Goal: Task Accomplishment & Management: Use online tool/utility

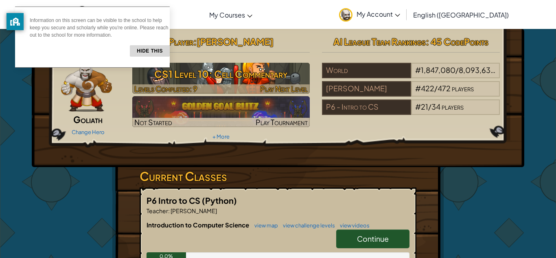
click at [273, 79] on h3 "CS1 Level 10: Cell Commentary" at bounding box center [221, 74] width 178 height 18
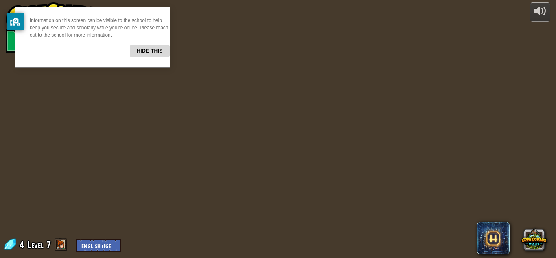
click at [138, 55] on button "Hide this" at bounding box center [150, 50] width 40 height 11
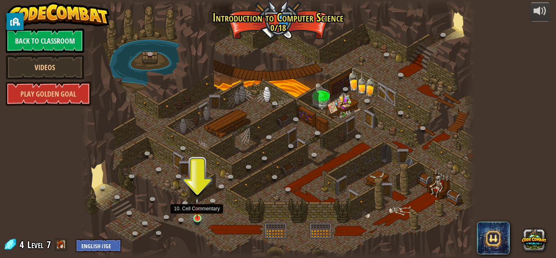
click at [196, 212] on img at bounding box center [196, 207] width 9 height 21
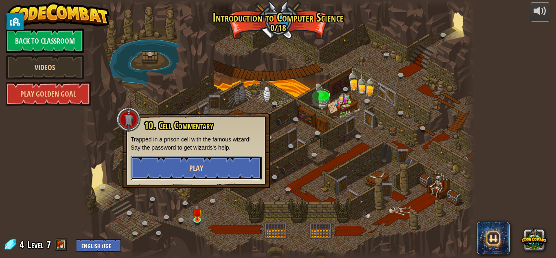
click at [197, 173] on button "Play" at bounding box center [196, 167] width 131 height 24
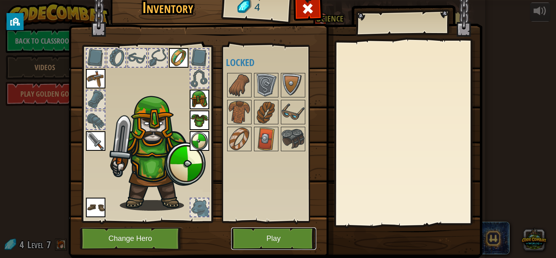
click at [258, 236] on button "Play" at bounding box center [273, 238] width 85 height 22
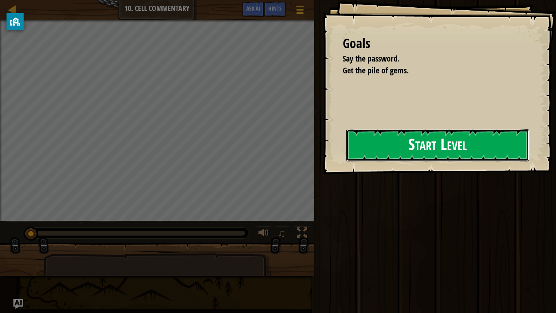
click at [455, 141] on button "Start Level" at bounding box center [437, 145] width 183 height 32
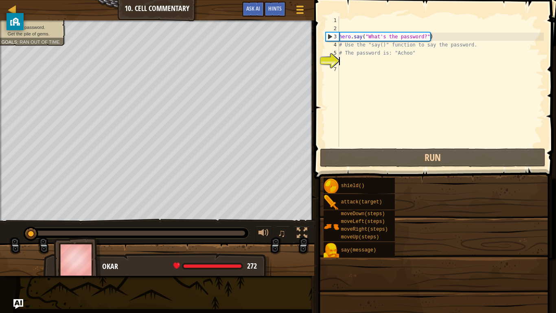
click at [411, 173] on span at bounding box center [434, 289] width 236 height 241
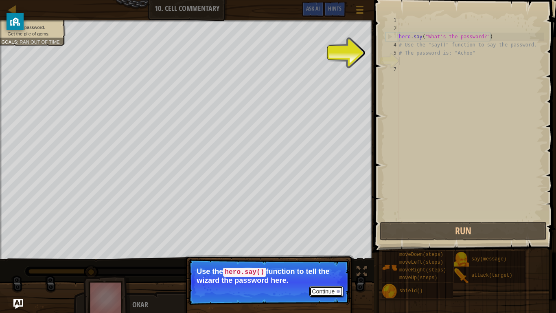
click at [319, 257] on button "Continue" at bounding box center [326, 291] width 34 height 11
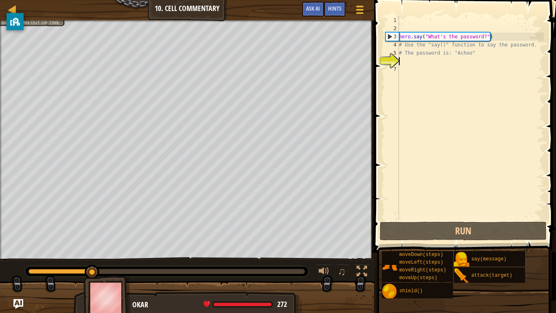
scroll to position [4, 0]
click at [426, 63] on div "hero . say ( "What's the password?" ) # Use the "say()" function to say the pas…" at bounding box center [470, 126] width 147 height 220
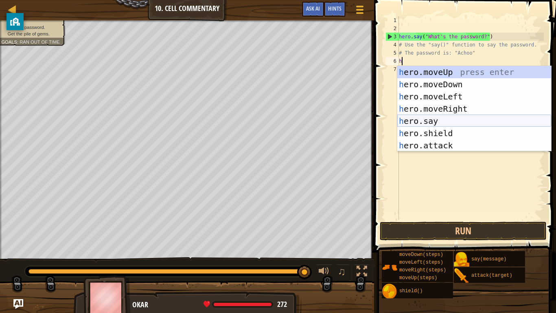
click at [435, 120] on div "h ero.moveUp press enter h ero.moveDown press enter h ero.moveLeft press enter …" at bounding box center [474, 121] width 154 height 110
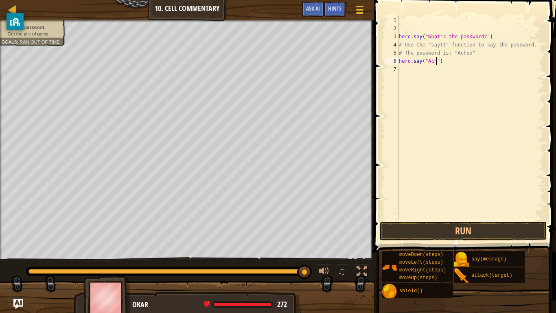
scroll to position [4, 7]
type textarea "hero.say("Achoo")"
click at [449, 225] on button "Run" at bounding box center [463, 230] width 167 height 19
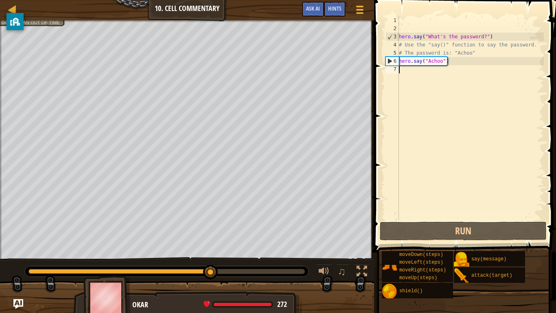
click at [460, 79] on div "hero . say ( "What's the password?" ) # Use the "say()" function to say the pas…" at bounding box center [470, 126] width 147 height 220
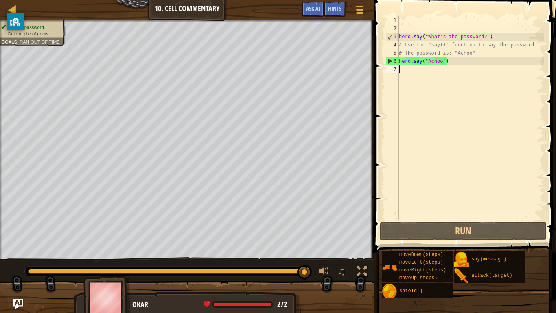
type textarea "h"
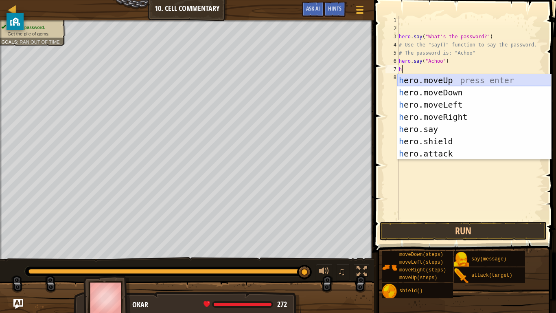
click at [451, 80] on div "h ero.moveUp press enter h ero.moveDown press enter h ero.moveLeft press enter …" at bounding box center [474, 129] width 154 height 110
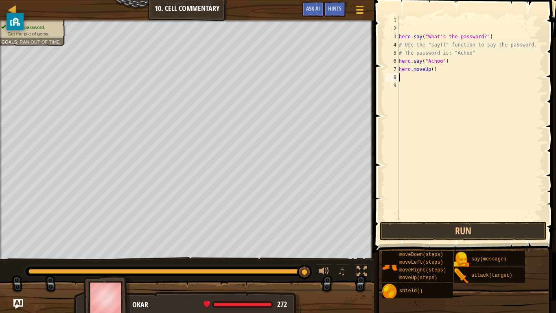
click at [432, 70] on div "hero . say ( "What's the password?" ) # Use the "say()" function to say the pas…" at bounding box center [470, 126] width 147 height 220
type textarea "hero.moveUp(3)"
click at [459, 225] on button "Run" at bounding box center [463, 230] width 167 height 19
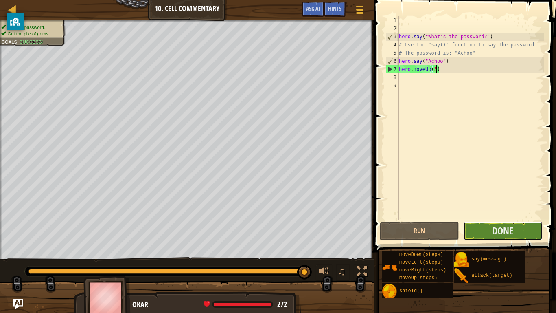
click at [467, 227] on button "Done" at bounding box center [502, 230] width 79 height 19
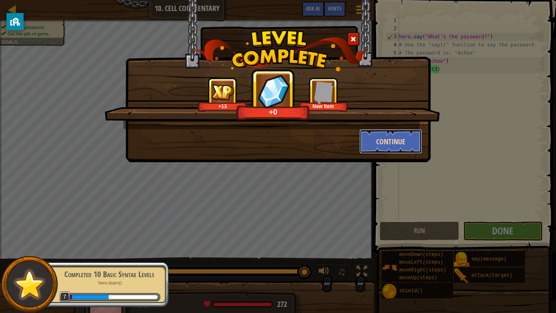
click at [394, 143] on button "Continue" at bounding box center [390, 141] width 63 height 24
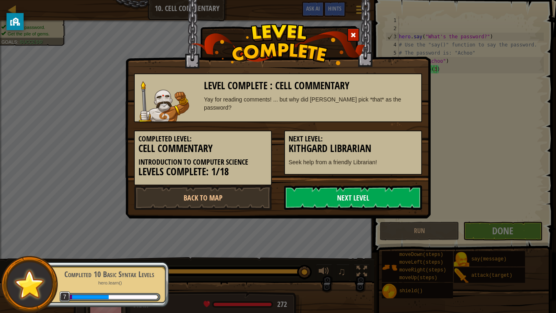
click at [366, 201] on link "Next Level" at bounding box center [353, 197] width 138 height 24
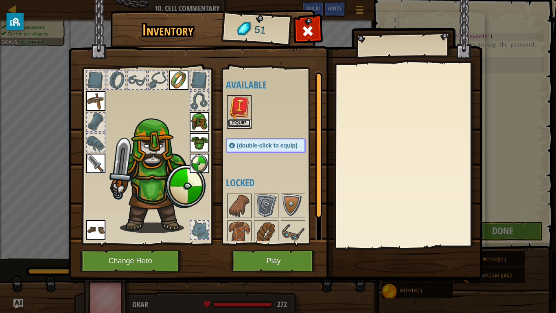
click at [232, 124] on button "Equip" at bounding box center [239, 123] width 23 height 9
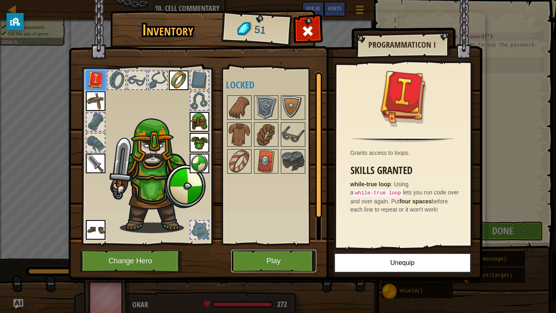
click at [284, 257] on button "Play" at bounding box center [273, 260] width 85 height 22
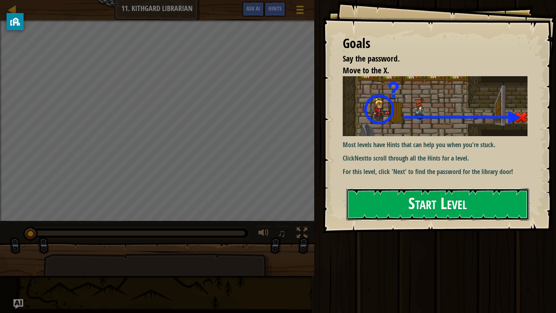
click at [361, 207] on button "Start Level" at bounding box center [437, 204] width 183 height 32
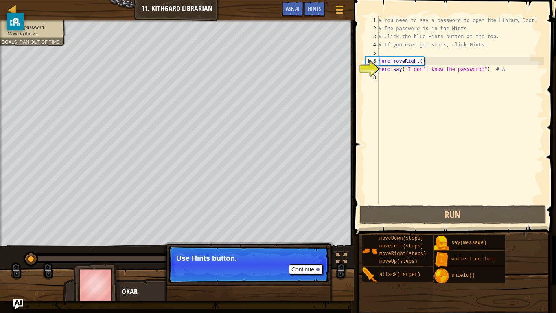
click at [429, 72] on div "# You need to say a password to open the Library Door! # The password is in the…" at bounding box center [460, 117] width 167 height 203
click at [481, 72] on div "# You need to say a password to open the Library Door! # The password is in the…" at bounding box center [460, 117] width 167 height 203
click at [300, 257] on button "Continue" at bounding box center [306, 269] width 34 height 11
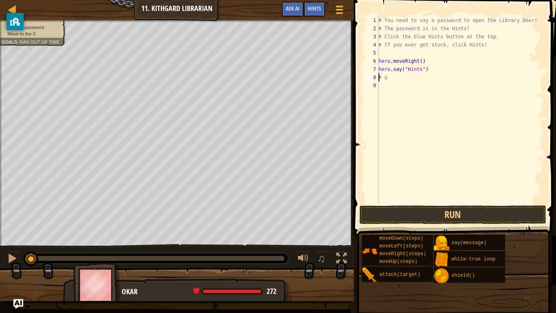
scroll to position [4, 1]
click at [440, 215] on button "Run" at bounding box center [452, 214] width 187 height 19
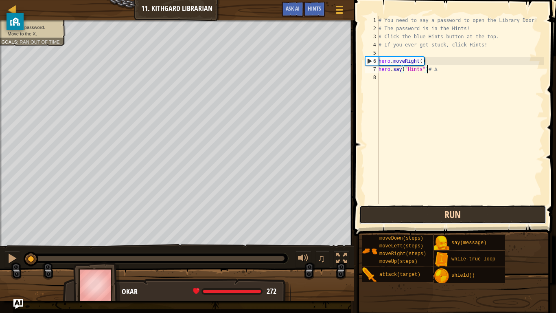
click at [391, 212] on button "Run" at bounding box center [452, 214] width 187 height 19
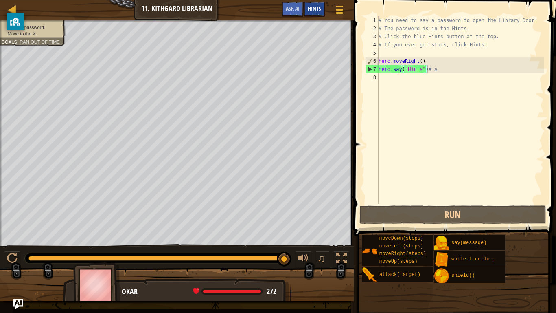
click at [313, 9] on span "Hints" at bounding box center [314, 8] width 13 height 8
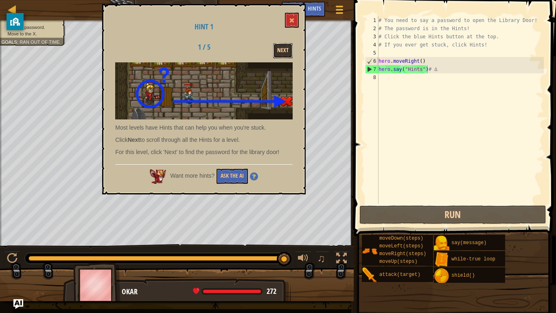
click at [281, 49] on button "Next" at bounding box center [283, 50] width 20 height 15
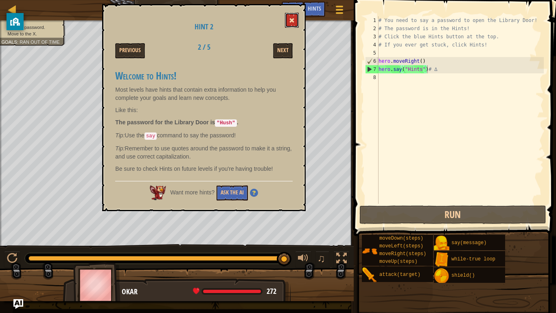
click at [291, 21] on span at bounding box center [292, 20] width 6 height 6
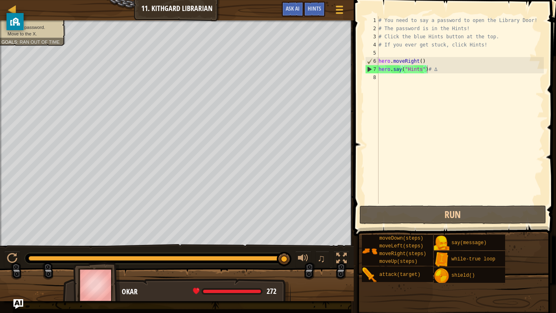
click at [421, 72] on div "# You need to say a password to open the Library Door! # The password is in the…" at bounding box center [460, 117] width 167 height 203
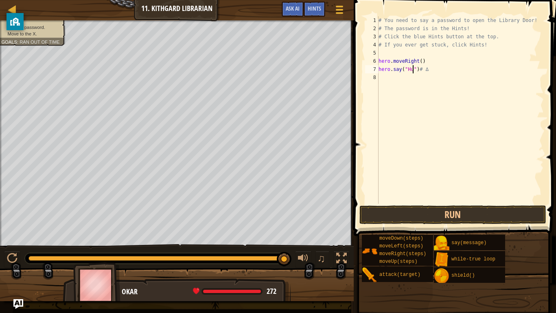
scroll to position [4, 6]
type textarea "hero.say("Hush")# ∆"
click at [455, 216] on button "Run" at bounding box center [452, 214] width 187 height 19
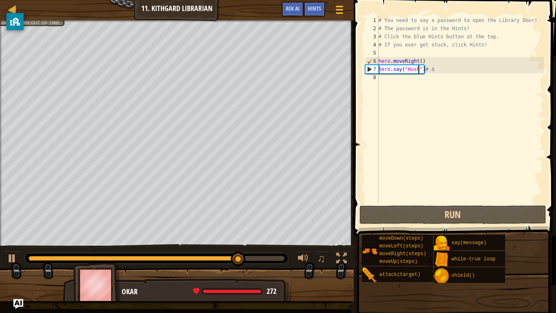
click at [423, 85] on div "# You need to say a password to open the Library Door! # The password is in the…" at bounding box center [460, 117] width 167 height 203
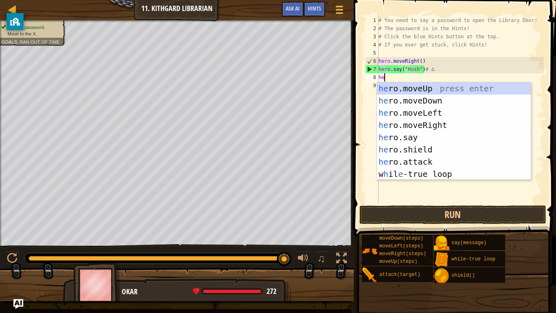
type textarea "her"
click at [448, 121] on div "her o.moveUp press enter her o.moveDown press enter her o.moveLeft press enter …" at bounding box center [454, 143] width 154 height 122
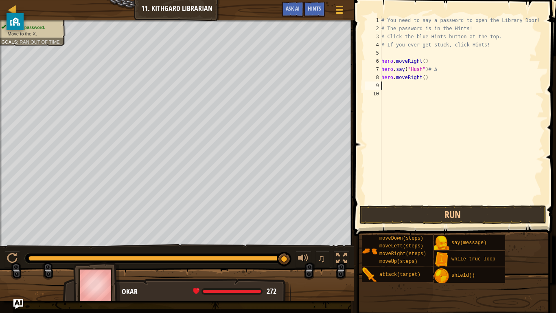
scroll to position [4, 0]
click at [460, 212] on button "Run" at bounding box center [452, 214] width 187 height 19
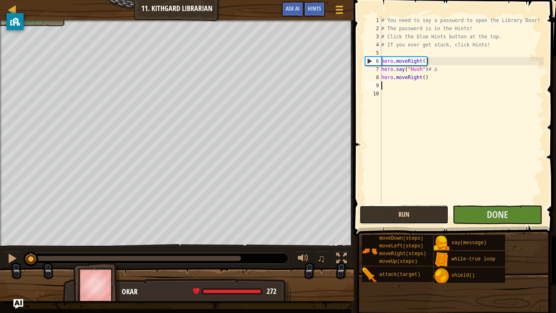
click at [434, 207] on button "Run" at bounding box center [403, 214] width 89 height 19
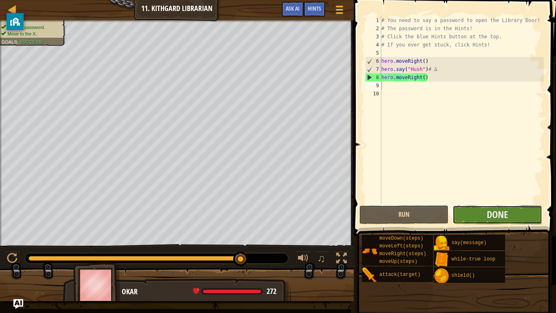
click at [461, 209] on button "Done" at bounding box center [497, 214] width 89 height 19
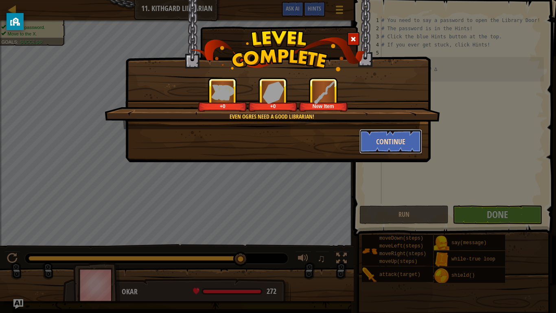
click at [363, 139] on button "Continue" at bounding box center [390, 141] width 63 height 24
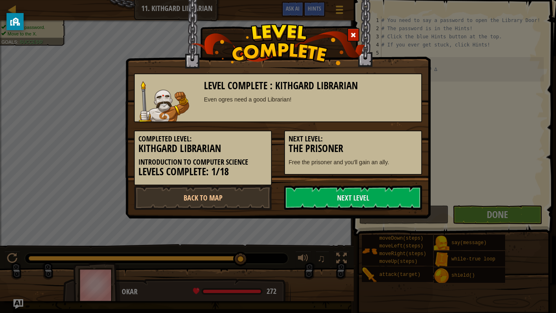
click at [375, 141] on h5 "Next Level:" at bounding box center [353, 139] width 129 height 8
click at [373, 195] on link "Next Level" at bounding box center [353, 197] width 138 height 24
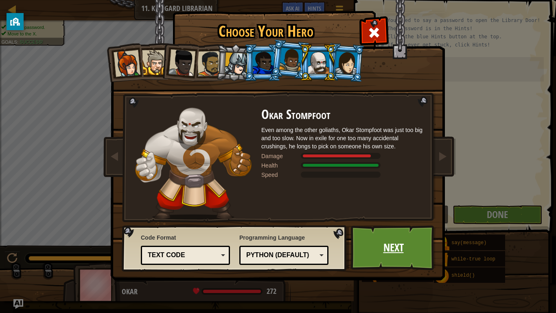
click at [384, 248] on link "Next" at bounding box center [393, 247] width 85 height 45
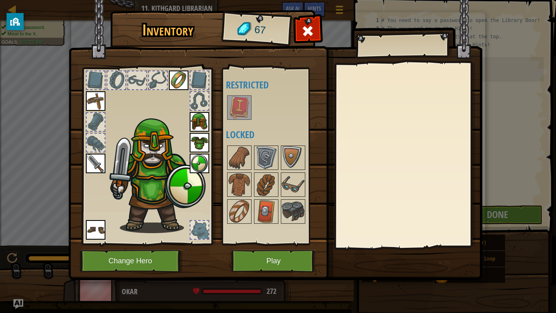
click at [104, 159] on img at bounding box center [96, 163] width 20 height 20
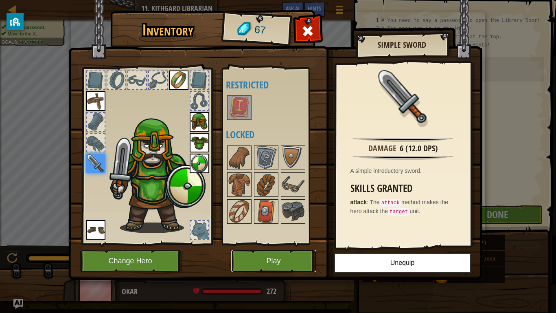
click at [266, 257] on button "Play" at bounding box center [273, 260] width 85 height 22
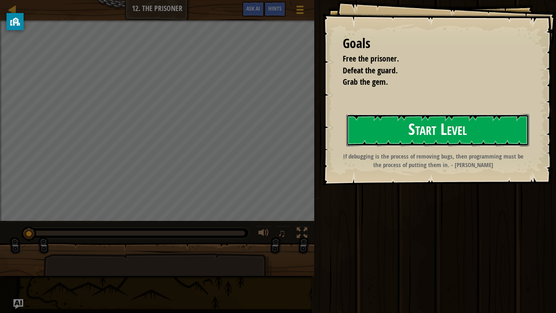
click at [378, 131] on button "Start Level" at bounding box center [437, 130] width 183 height 32
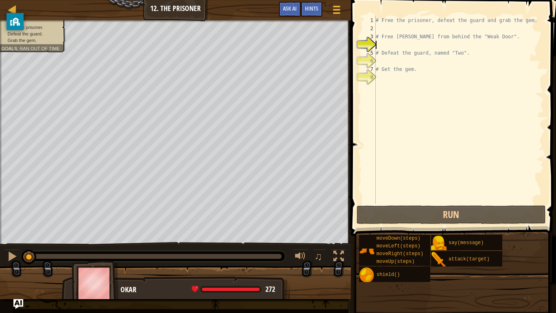
type textarea "h"
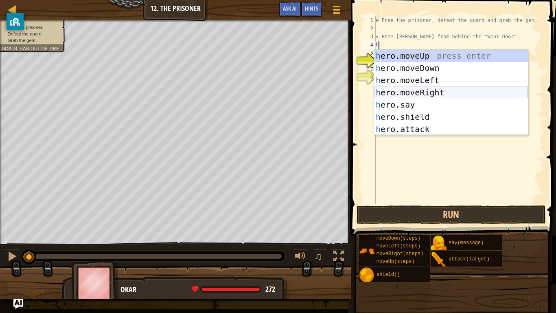
click at [447, 90] on div "h ero.moveUp press enter h ero.moveDown press enter h ero.moveLeft press enter …" at bounding box center [451, 105] width 154 height 110
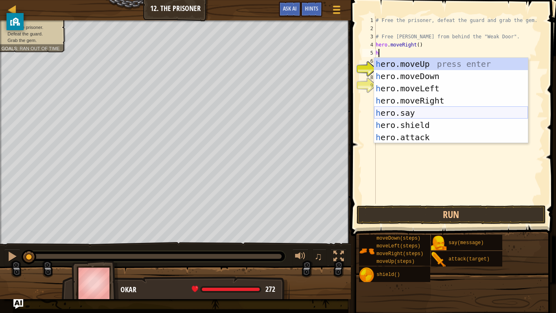
click at [419, 110] on div "h ero.moveUp press enter h ero.moveDown press enter h ero.moveLeft press enter …" at bounding box center [451, 113] width 154 height 110
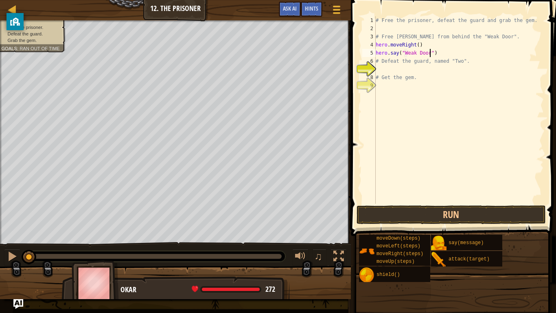
scroll to position [4, 8]
click at [418, 214] on button "Run" at bounding box center [452, 214] width 190 height 19
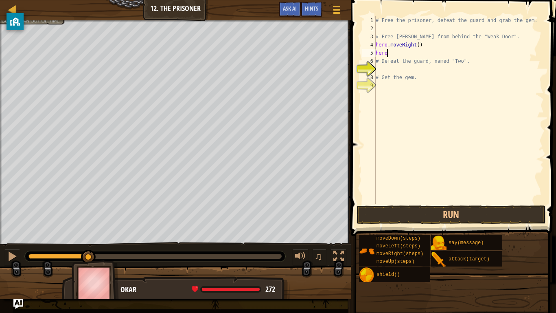
scroll to position [4, 1]
type textarea "hero."
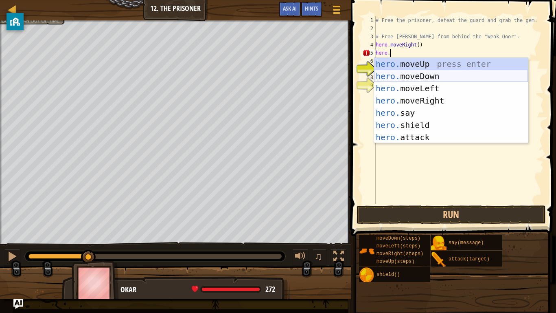
click at [464, 74] on div "hero. moveUp press enter hero. moveDown press enter hero. moveLeft press enter …" at bounding box center [451, 113] width 154 height 110
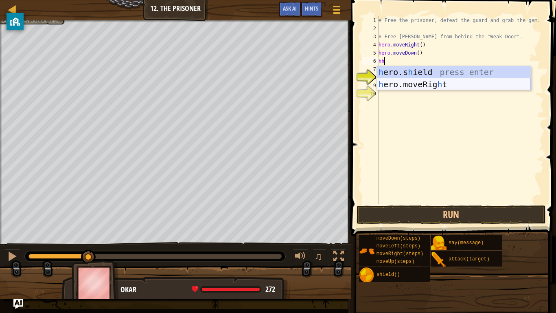
scroll to position [4, 0]
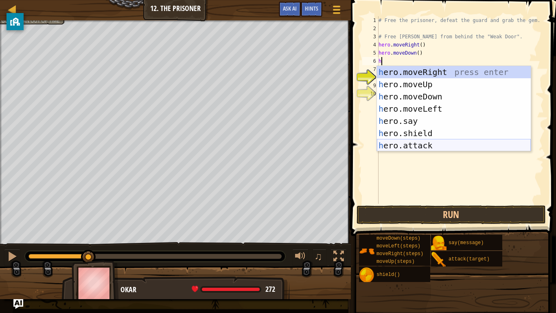
click at [475, 145] on div "h ero.moveRight press enter h ero.moveUp press enter h ero.moveDown press enter…" at bounding box center [454, 121] width 154 height 110
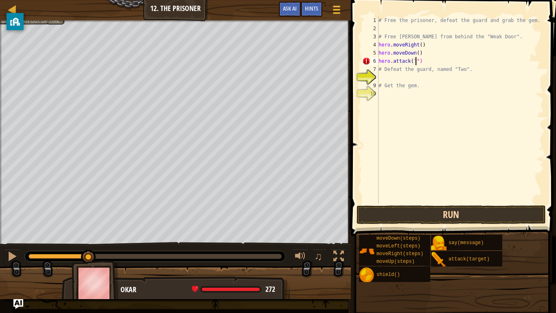
scroll to position [4, 5]
drag, startPoint x: 416, startPoint y: 59, endPoint x: 412, endPoint y: 59, distance: 4.2
click at [412, 59] on div "# Free the prisoner, defeat the guard and grab the gem. # Free [PERSON_NAME] fr…" at bounding box center [460, 117] width 167 height 203
click at [412, 59] on div "# Free the prisoner, defeat the guard and grab the gem. # Free [PERSON_NAME] fr…" at bounding box center [460, 109] width 167 height 187
paste textarea """
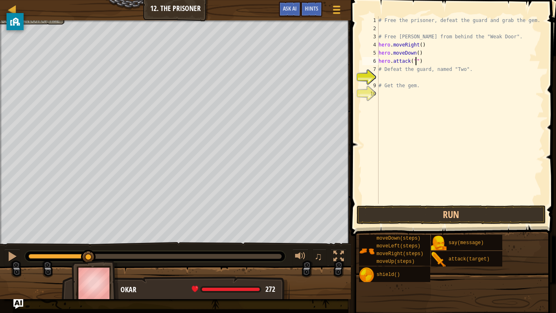
click at [418, 61] on div "# Free the prisoner, defeat the guard and grab the gem. # Free [PERSON_NAME] fr…" at bounding box center [460, 117] width 167 height 203
click at [416, 63] on div "# Free the prisoner, defeat the guard and grab the gem. # Free [PERSON_NAME] fr…" at bounding box center [460, 117] width 167 height 203
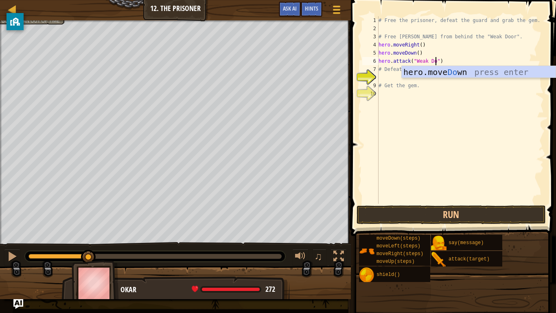
scroll to position [4, 9]
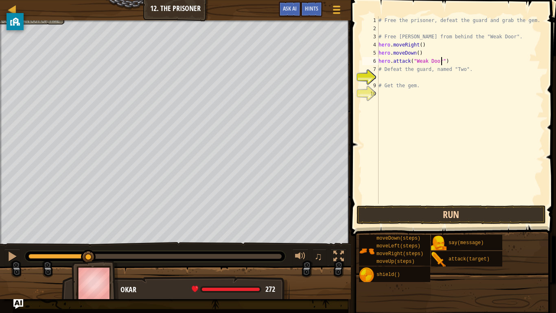
type textarea "hero.attack("Weak Door")"
click at [449, 212] on button "Run" at bounding box center [452, 214] width 190 height 19
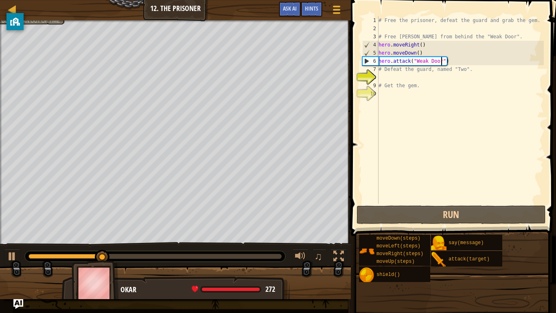
click at [477, 61] on div "# Free the prisoner, defeat the guard and grab the gem. # Free [PERSON_NAME] fr…" at bounding box center [460, 117] width 167 height 203
click at [482, 80] on div "# Free the prisoner, defeat the guard and grab the gem. # Free [PERSON_NAME] fr…" at bounding box center [460, 117] width 167 height 203
type textarea "h"
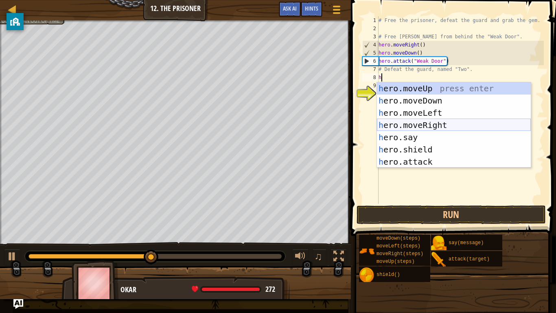
click at [491, 124] on div "h ero.moveUp press enter h ero.moveDown press enter h ero.moveLeft press enter …" at bounding box center [454, 137] width 154 height 110
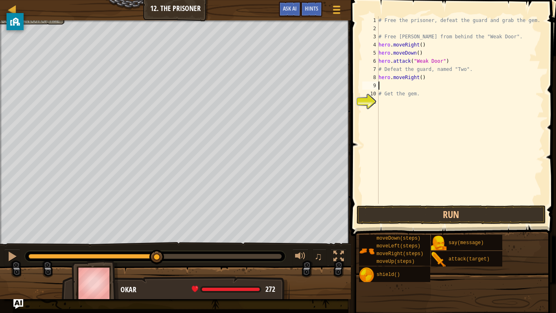
click at [421, 78] on div "# Free the prisoner, defeat the guard and grab the gem. # Free [PERSON_NAME] fr…" at bounding box center [460, 117] width 167 height 203
type textarea "hero.moveRight(3)"
click at [413, 82] on div "# Free the prisoner, defeat the guard and grab the gem. # Free [PERSON_NAME] fr…" at bounding box center [460, 117] width 167 height 203
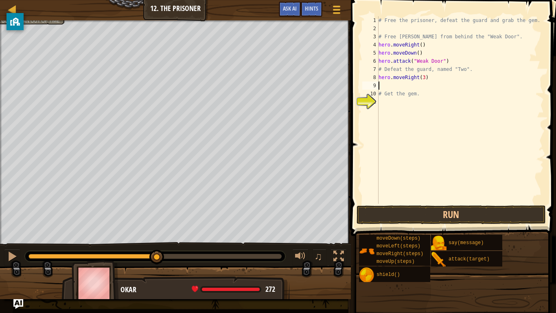
type textarea "h"
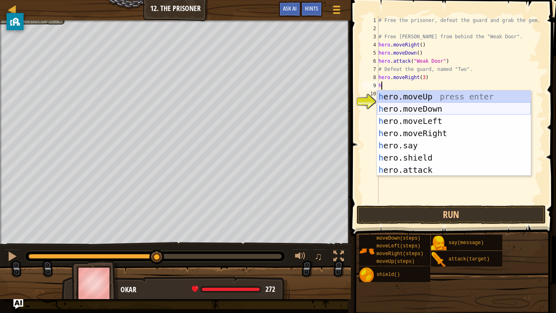
click at [433, 107] on div "h ero.moveUp press enter h ero.moveDown press enter h ero.moveLeft press enter …" at bounding box center [454, 145] width 154 height 110
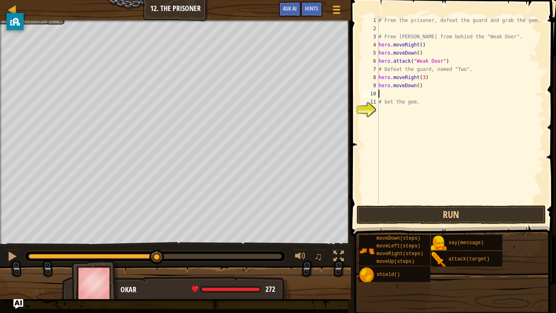
click at [419, 87] on div "# Free the prisoner, defeat the guard and grab the gem. # Free [PERSON_NAME] fr…" at bounding box center [460, 117] width 167 height 203
type textarea "hero.moveDown(3)"
click at [416, 94] on div "# Free the prisoner, defeat the guard and grab the gem. # Free [PERSON_NAME] fr…" at bounding box center [460, 117] width 167 height 203
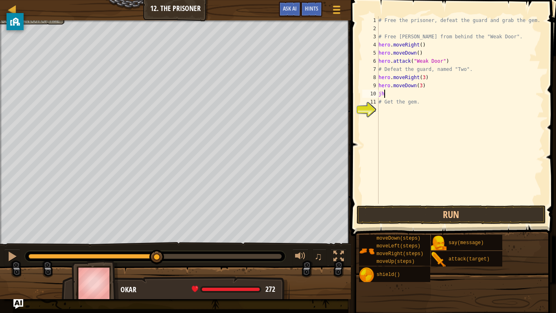
type textarea "j"
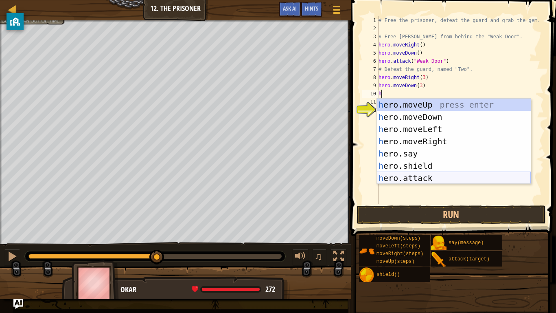
click at [422, 177] on div "h ero.moveUp press enter h ero.moveDown press enter h ero.moveLeft press enter …" at bounding box center [454, 153] width 154 height 110
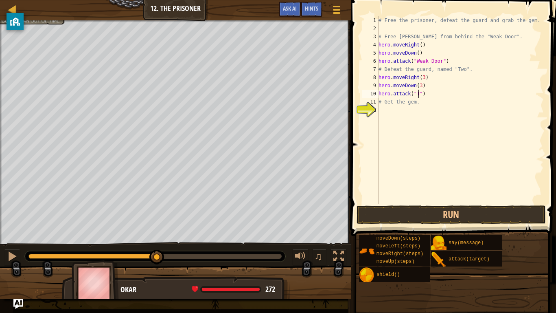
scroll to position [4, 7]
type textarea "hero.attack("Two")"
click at [449, 92] on div "# Free the prisoner, defeat the guard and grab the gem. # Free [PERSON_NAME] fr…" at bounding box center [460, 117] width 167 height 203
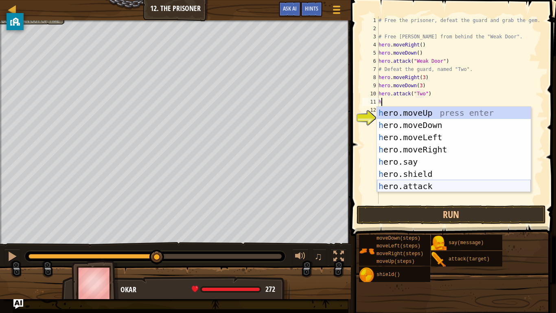
click at [453, 184] on div "h ero.moveUp press enter h ero.moveDown press enter h ero.moveLeft press enter …" at bounding box center [454, 162] width 154 height 110
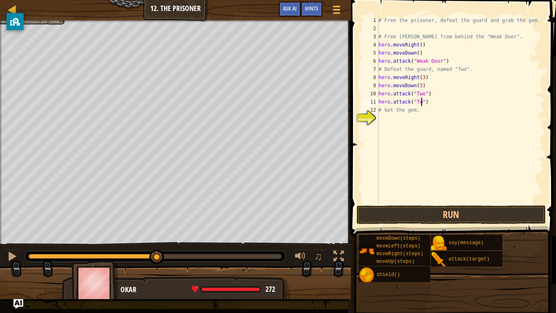
scroll to position [4, 7]
click at [448, 214] on button "Run" at bounding box center [452, 214] width 190 height 19
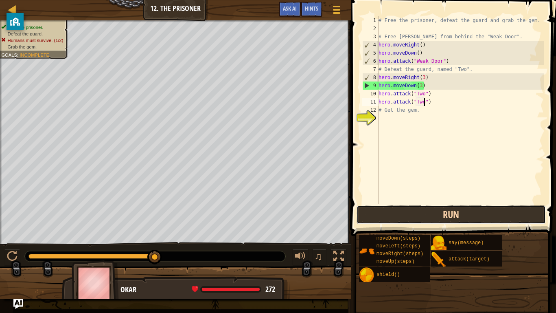
click at [448, 207] on button "Run" at bounding box center [452, 214] width 190 height 19
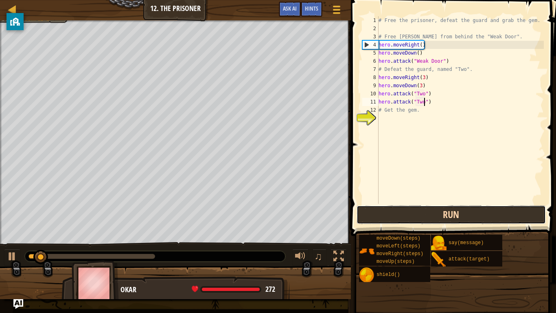
click at [437, 211] on button "Run" at bounding box center [452, 214] width 190 height 19
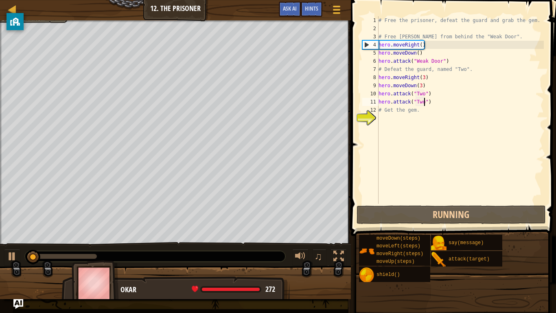
click at [425, 82] on div "# Free the prisoner, defeat the guard and grab the gem. # Free [PERSON_NAME] fr…" at bounding box center [460, 117] width 167 height 203
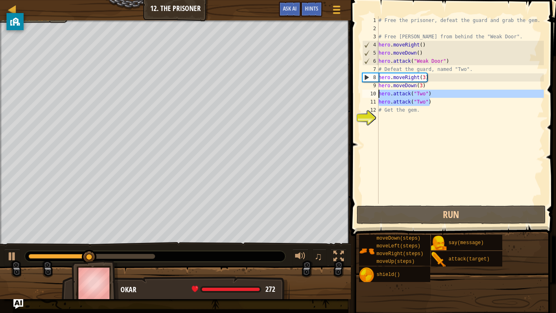
drag, startPoint x: 436, startPoint y: 103, endPoint x: 379, endPoint y: 94, distance: 58.0
click at [379, 94] on div "# Free the prisoner, defeat the guard and grab the gem. # Free [PERSON_NAME] fr…" at bounding box center [460, 117] width 167 height 203
click at [440, 83] on div "# Free the prisoner, defeat the guard and grab the gem. # Free [PERSON_NAME] fr…" at bounding box center [460, 117] width 167 height 203
type textarea "hero.moveDown(3)"
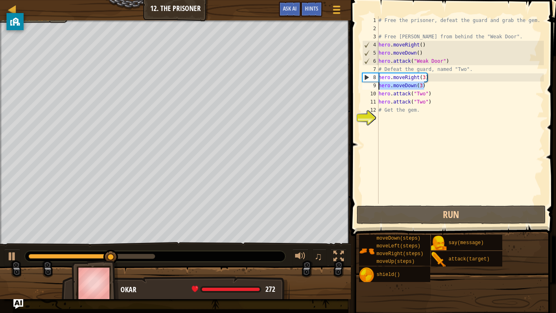
drag, startPoint x: 440, startPoint y: 85, endPoint x: 375, endPoint y: 87, distance: 64.8
click at [375, 87] on div "hero.moveDown(3) 1 2 3 4 5 6 7 8 9 10 11 12 13 # Free the prisoner, defeat the …" at bounding box center [452, 109] width 183 height 187
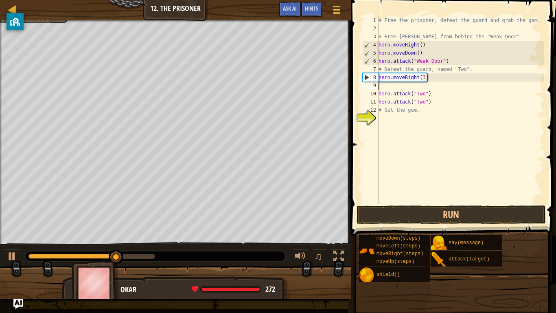
scroll to position [4, 0]
paste textarea "hero.attack("Two")"
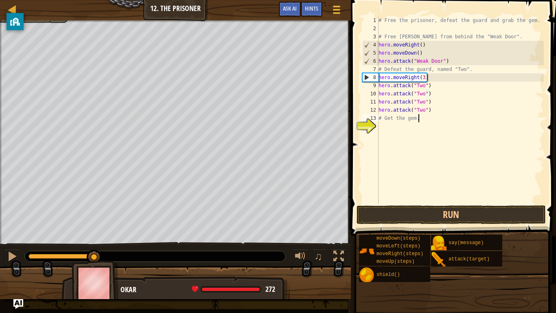
drag, startPoint x: 442, startPoint y: 116, endPoint x: 403, endPoint y: 108, distance: 39.6
click at [403, 108] on div "# Free the prisoner, defeat the guard and grab the gem. # Free [PERSON_NAME] fr…" at bounding box center [460, 117] width 167 height 203
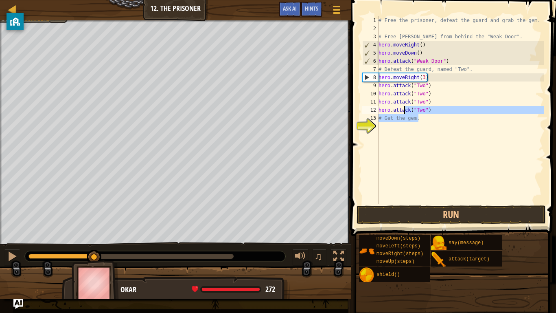
click at [425, 110] on div "# Free the prisoner, defeat the guard and grab the gem. # Free [PERSON_NAME] fr…" at bounding box center [460, 109] width 167 height 187
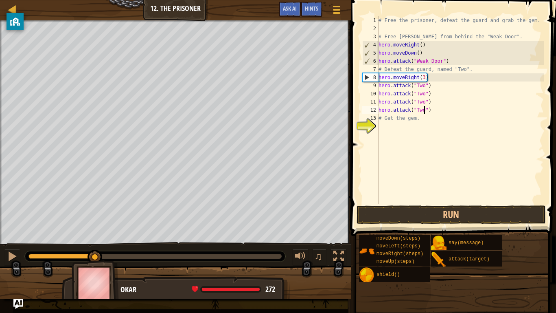
click at [433, 109] on div "# Free the prisoner, defeat the guard and grab the gem. # Free [PERSON_NAME] fr…" at bounding box center [460, 117] width 167 height 203
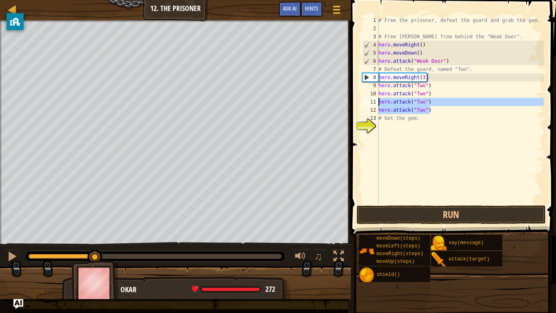
drag, startPoint x: 433, startPoint y: 109, endPoint x: 378, endPoint y: 100, distance: 55.8
click at [378, 100] on div "hero.attack("Two") 1 2 3 4 5 6 7 8 9 10 11 12 13 14 # Free the prisoner, defeat…" at bounding box center [452, 109] width 183 height 187
type textarea "hero.attack("Two") hero.attack("Two")"
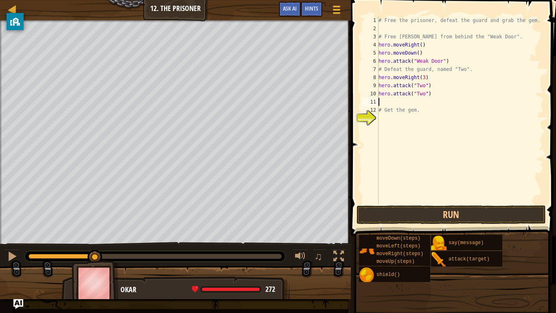
type textarea "h"
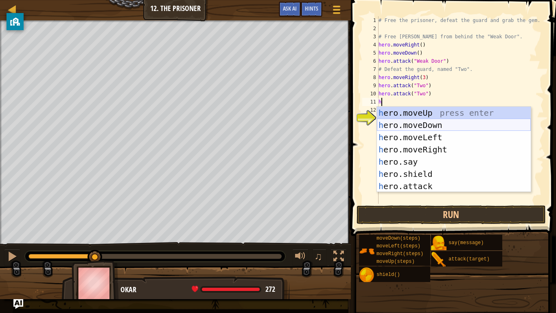
click at [416, 126] on div "h ero.moveUp press enter h ero.moveDown press enter h ero.moveLeft press enter …" at bounding box center [454, 162] width 154 height 110
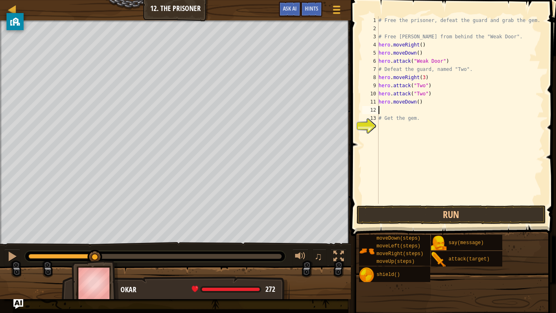
click at [418, 103] on div "# Free the prisoner, defeat the guard and grab the gem. # Free [PERSON_NAME] fr…" at bounding box center [460, 117] width 167 height 203
type textarea "hero.moveDown(3)"
click at [424, 215] on button "Run" at bounding box center [452, 214] width 190 height 19
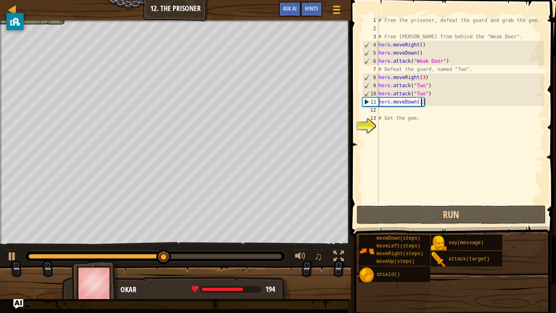
click at [416, 109] on div "# Free the prisoner, defeat the guard and grab the gem. # Free [PERSON_NAME] fr…" at bounding box center [460, 117] width 167 height 203
type textarea "h"
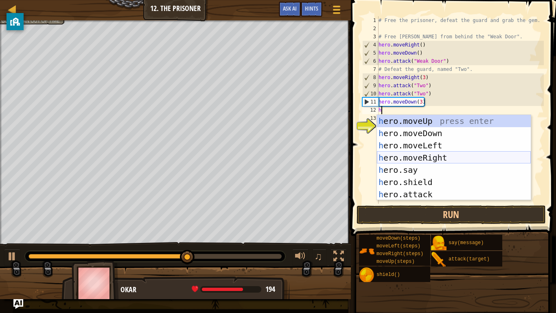
click at [436, 156] on div "h ero.moveUp press enter h ero.moveDown press enter h ero.moveLeft press enter …" at bounding box center [454, 170] width 154 height 110
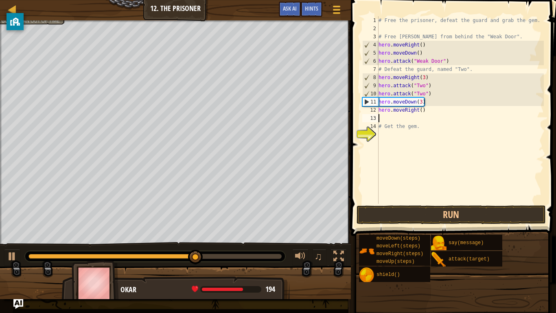
click at [421, 111] on div "# Free the prisoner, defeat the guard and grab the gem. # Free [PERSON_NAME] fr…" at bounding box center [460, 117] width 167 height 203
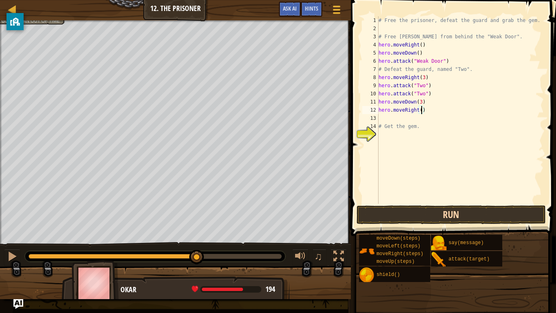
scroll to position [4, 7]
type textarea "hero.moveRight(2)"
click at [454, 212] on button "Run" at bounding box center [452, 214] width 190 height 19
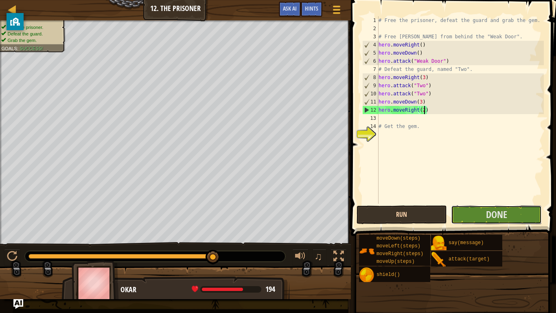
click at [454, 212] on button "Done" at bounding box center [496, 214] width 91 height 19
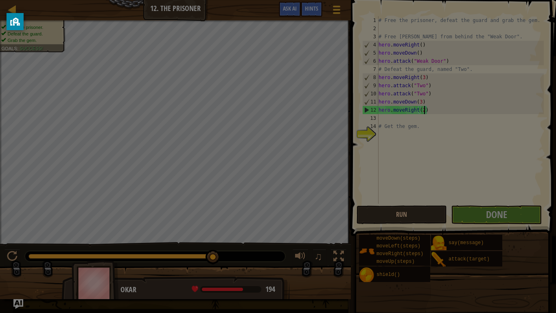
click at [0, 0] on div "Loading..." at bounding box center [0, 0] width 0 height 0
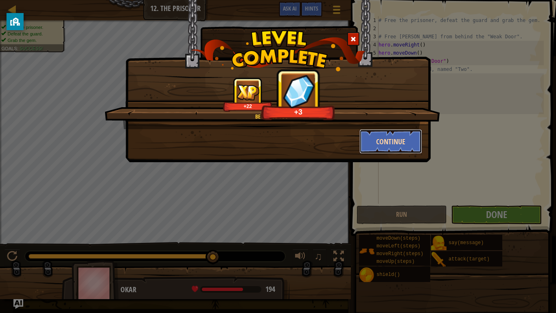
click at [377, 145] on button "Continue" at bounding box center [390, 141] width 63 height 24
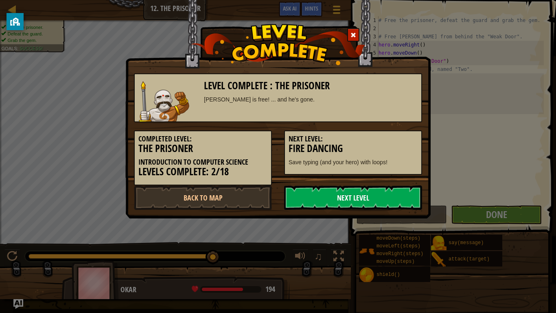
click at [390, 193] on link "Next Level" at bounding box center [353, 197] width 138 height 24
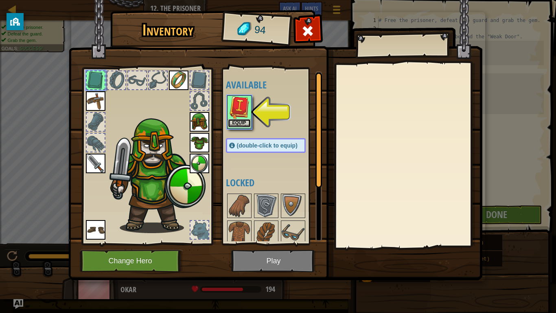
click at [242, 121] on button "Equip" at bounding box center [239, 123] width 23 height 9
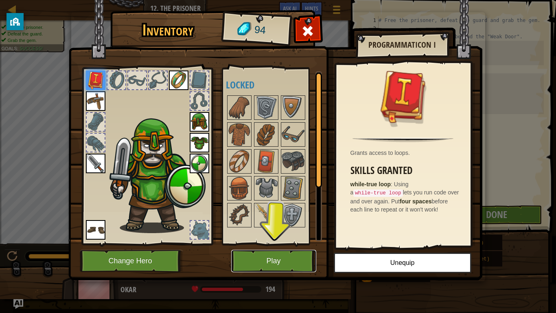
click at [275, 257] on button "Play" at bounding box center [273, 260] width 85 height 22
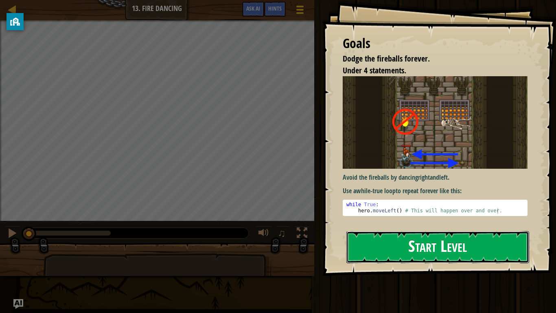
click at [420, 242] on button "Start Level" at bounding box center [437, 247] width 183 height 32
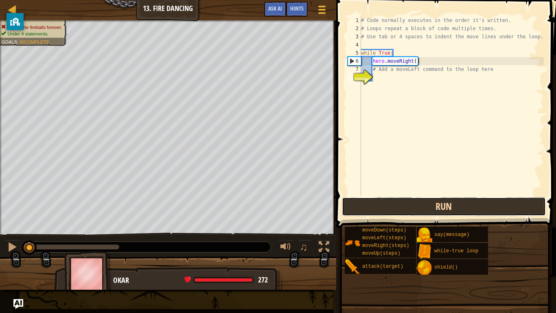
click at [419, 207] on button "Run" at bounding box center [444, 206] width 204 height 19
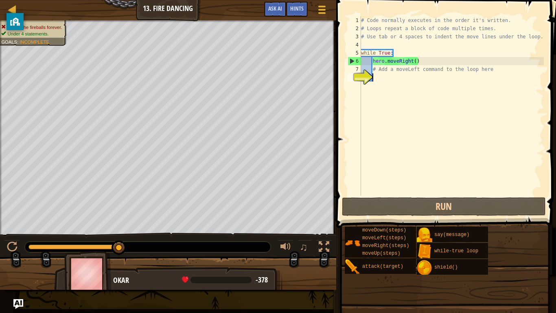
scroll to position [4, 2]
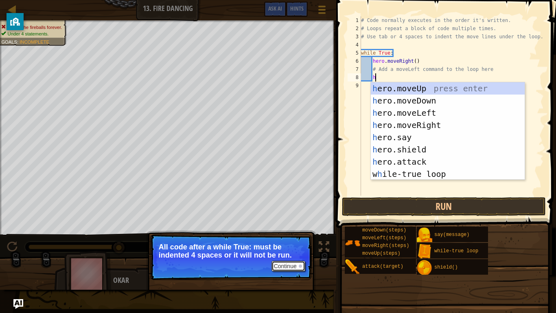
click at [292, 257] on button "Continue" at bounding box center [288, 265] width 34 height 11
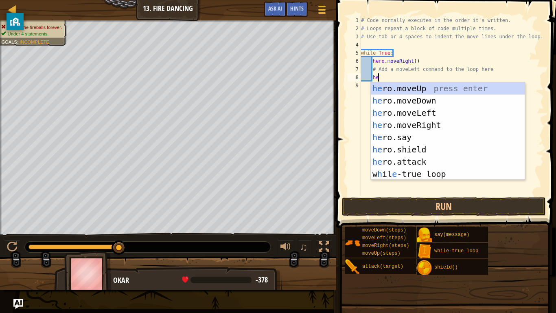
type textarea "heri"
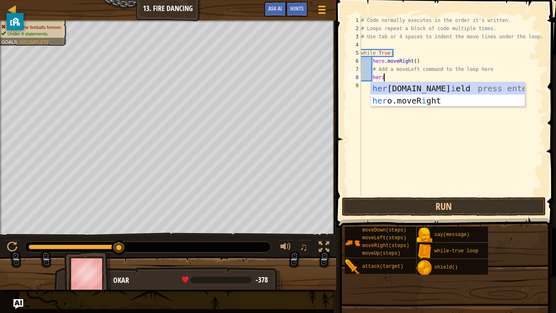
scroll to position [4, 3]
click at [429, 89] on div "her [DOMAIN_NAME] i eld press enter her o.moveR i ght press enter" at bounding box center [448, 106] width 154 height 49
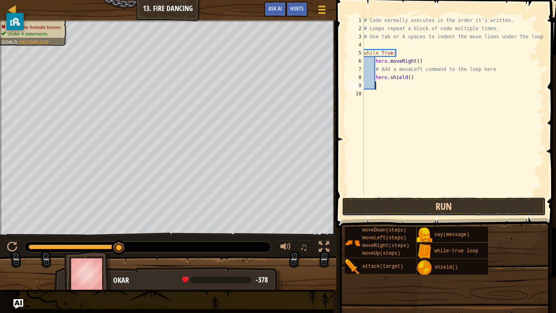
click at [429, 203] on button "Run" at bounding box center [444, 206] width 204 height 19
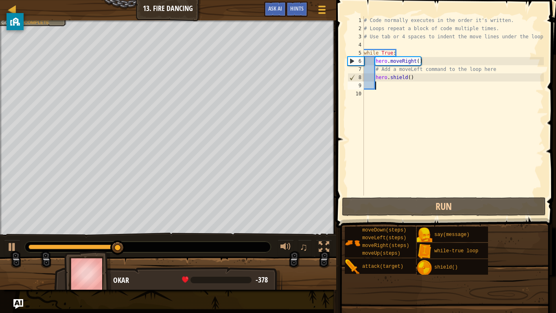
click at [411, 77] on div "# Code normally executes in the order it's written. # Loops repeat a block of c…" at bounding box center [453, 113] width 182 height 195
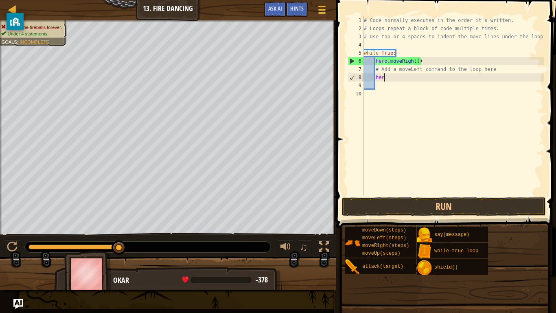
type textarea "h"
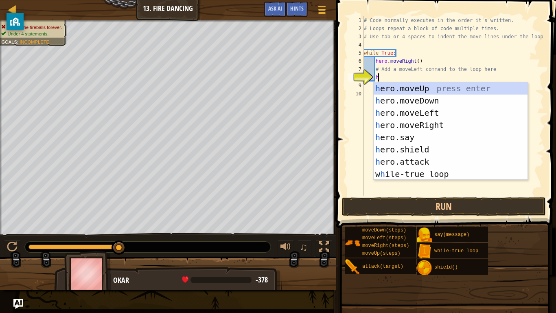
type textarea "h"
click at [424, 110] on div "h ero.moveUp press enter h ero.moveDown press enter h ero.moveLeft press enter …" at bounding box center [451, 143] width 154 height 122
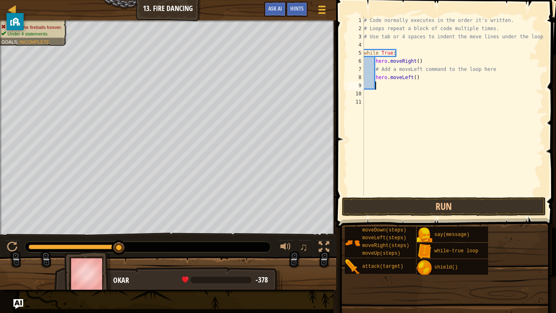
scroll to position [4, 1]
click at [399, 206] on button "Run" at bounding box center [444, 206] width 204 height 19
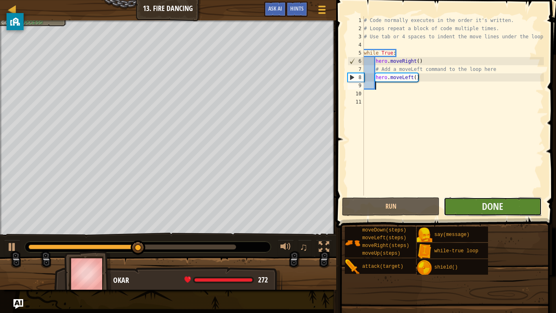
click at [474, 209] on button "Done" at bounding box center [493, 206] width 98 height 19
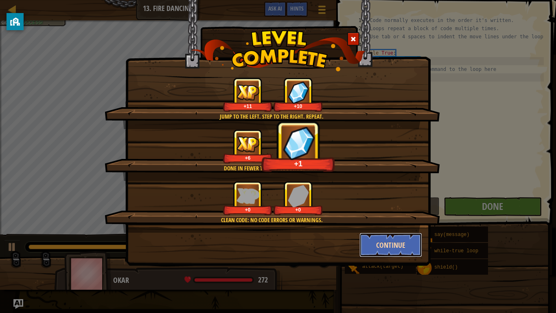
click at [377, 247] on button "Continue" at bounding box center [390, 244] width 63 height 24
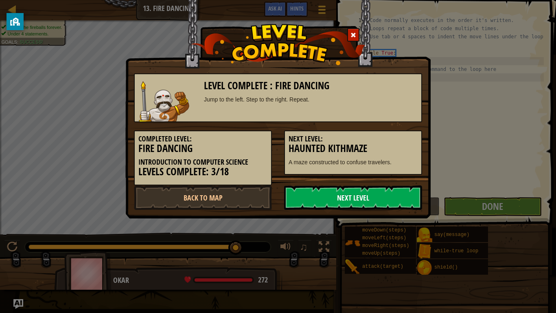
click at [323, 201] on link "Next Level" at bounding box center [353, 197] width 138 height 24
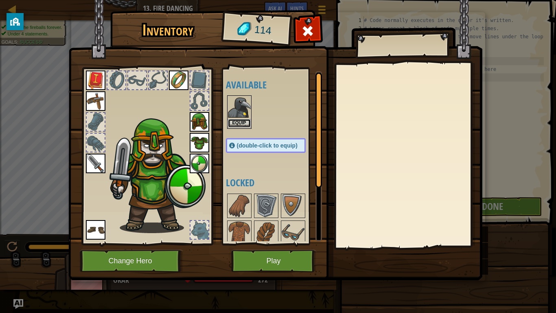
click at [231, 122] on button "Equip" at bounding box center [239, 123] width 23 height 9
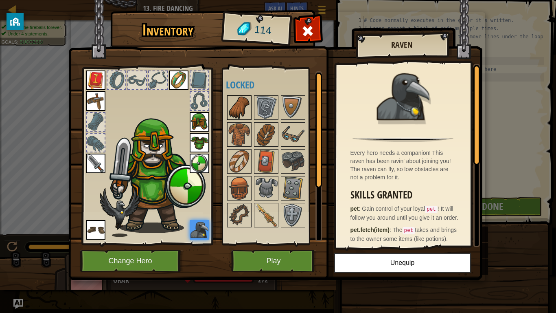
click at [240, 96] on div at bounding box center [239, 107] width 24 height 24
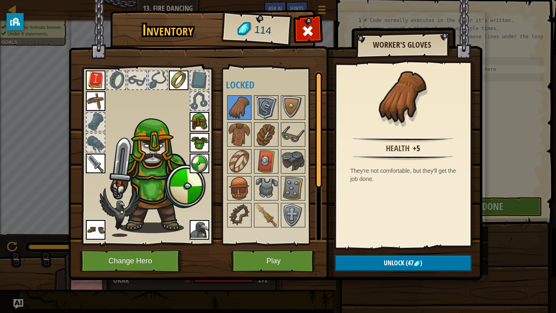
drag, startPoint x: 240, startPoint y: 96, endPoint x: 254, endPoint y: 98, distance: 13.7
click at [254, 98] on div "Available Equip Equip Equip Equip Equip Equip Equip Equip Equip (double-click t…" at bounding box center [274, 156] width 96 height 170
click at [264, 101] on img at bounding box center [266, 107] width 23 height 23
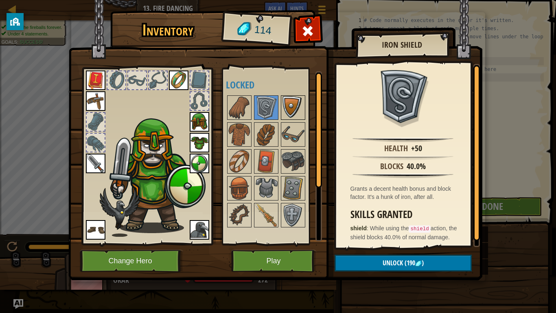
click at [296, 103] on img at bounding box center [293, 107] width 23 height 23
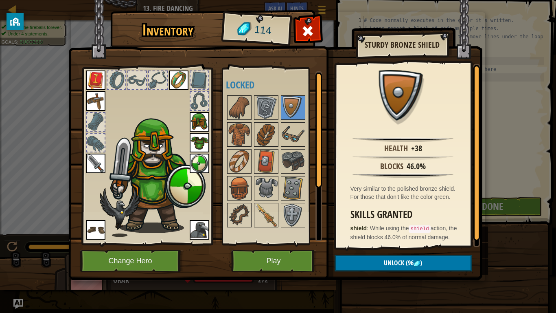
click at [195, 160] on img at bounding box center [200, 163] width 20 height 20
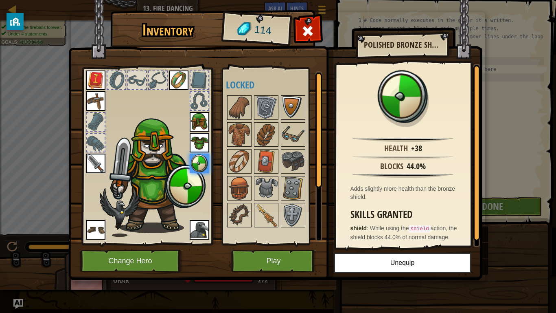
click at [289, 104] on img at bounding box center [293, 107] width 23 height 23
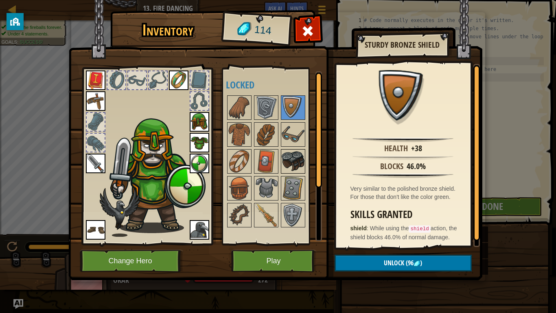
click at [297, 162] on img at bounding box center [293, 161] width 23 height 23
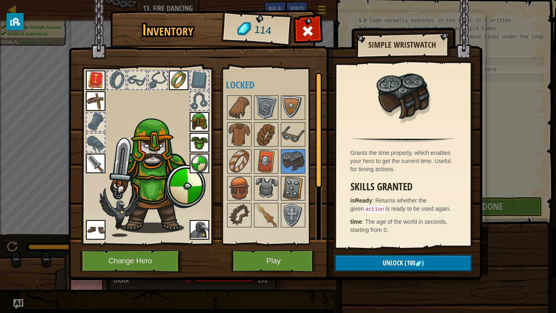
click at [301, 179] on img at bounding box center [293, 188] width 23 height 23
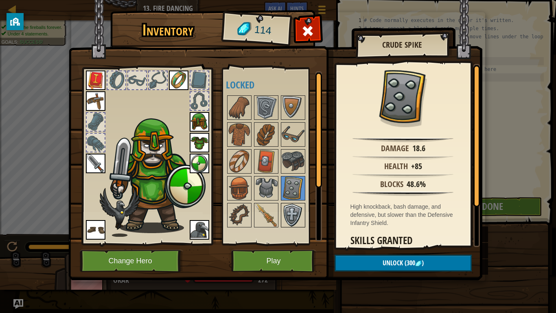
click at [298, 204] on img at bounding box center [293, 214] width 23 height 23
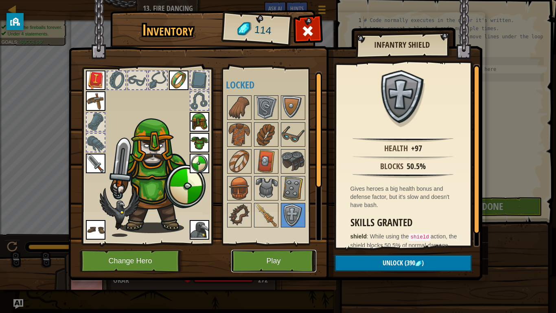
click at [280, 257] on button "Play" at bounding box center [273, 260] width 85 height 22
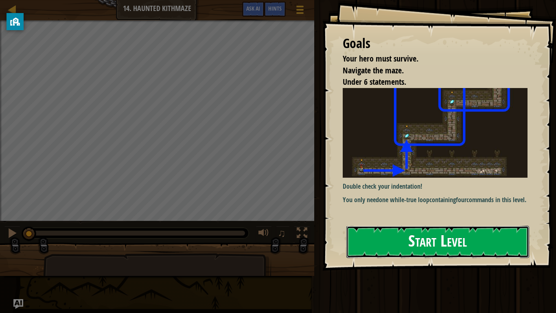
click at [397, 228] on button "Start Level" at bounding box center [437, 241] width 183 height 32
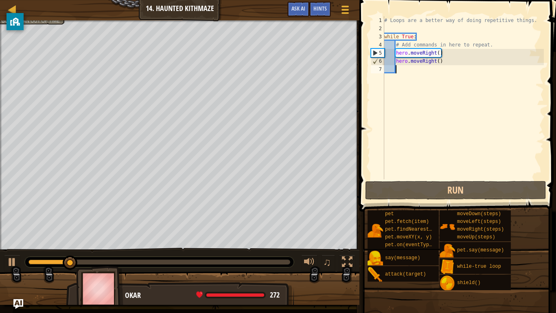
click at [479, 59] on div "# Loops are a better way of doing repetitive things. while True : # Add command…" at bounding box center [463, 105] width 161 height 179
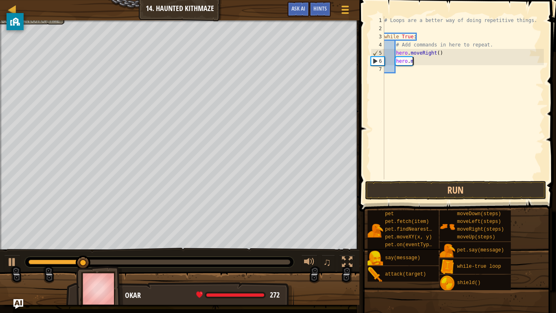
type textarea "h"
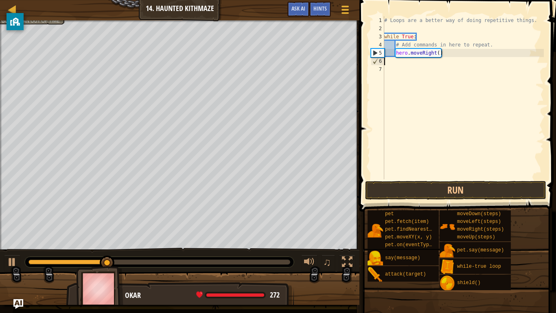
click at [439, 52] on div "# Loops are a better way of doing repetitive things. while True : # Add command…" at bounding box center [463, 105] width 161 height 179
type textarea "hero.moveRight(2)"
click at [434, 61] on div "# Loops are a better way of doing repetitive things. while True : # Add command…" at bounding box center [463, 105] width 161 height 179
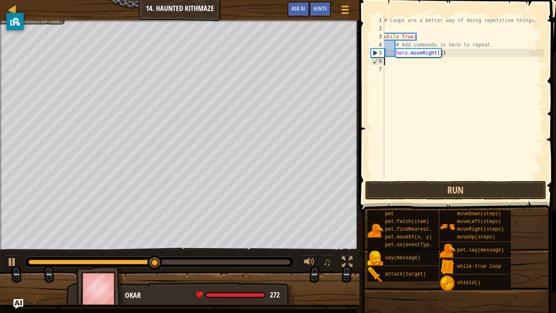
type textarea "h"
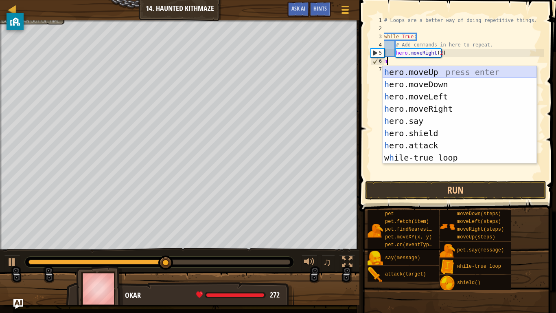
click at [434, 72] on div "h ero.moveUp press enter h ero.moveDown press enter h ero.moveLeft press enter …" at bounding box center [460, 127] width 154 height 122
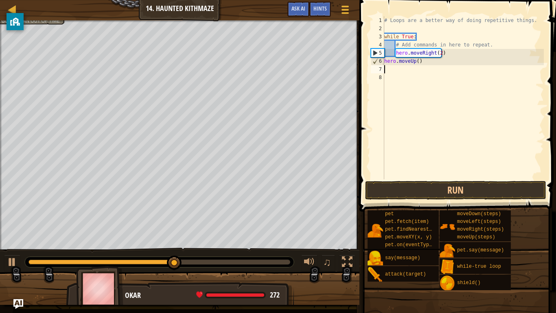
click at [418, 62] on div "# Loops are a better way of doing repetitive things. while True : # Add command…" at bounding box center [463, 105] width 161 height 179
type textarea "hero.moveUp(2)"
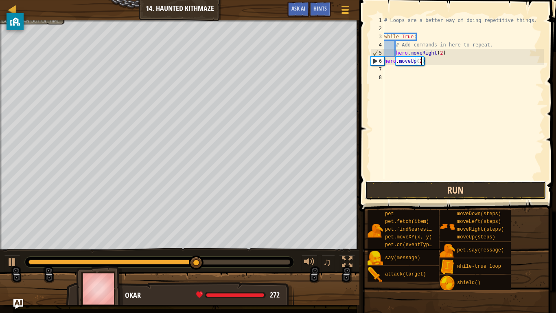
click at [454, 188] on button "Run" at bounding box center [455, 190] width 181 height 19
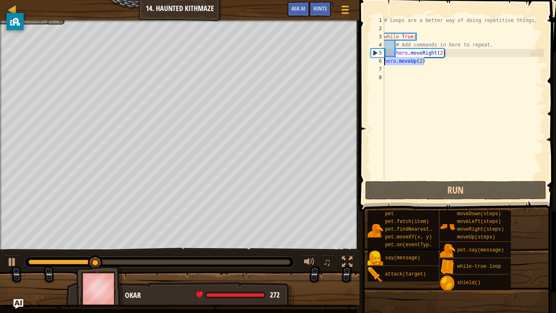
drag, startPoint x: 435, startPoint y: 61, endPoint x: 385, endPoint y: 60, distance: 50.1
click at [385, 60] on div "# Loops are a better way of doing repetitive things. while True : # Add command…" at bounding box center [463, 105] width 161 height 179
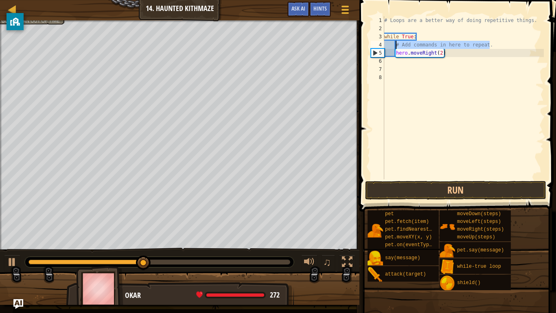
drag, startPoint x: 491, startPoint y: 44, endPoint x: 394, endPoint y: 43, distance: 96.9
click at [394, 43] on div "# Loops are a better way of doing repetitive things. while True : # Add command…" at bounding box center [463, 105] width 161 height 179
type textarea "# Add commands in here to repeat."
paste textarea "hero.moveUp(2)"
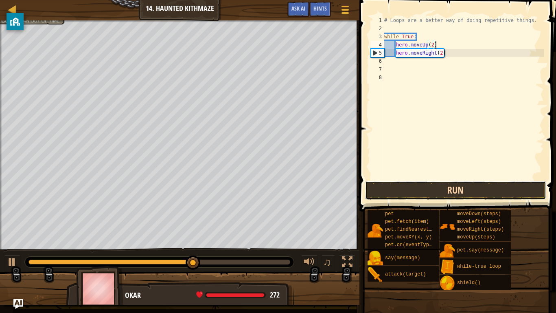
click at [406, 193] on button "Run" at bounding box center [455, 190] width 181 height 19
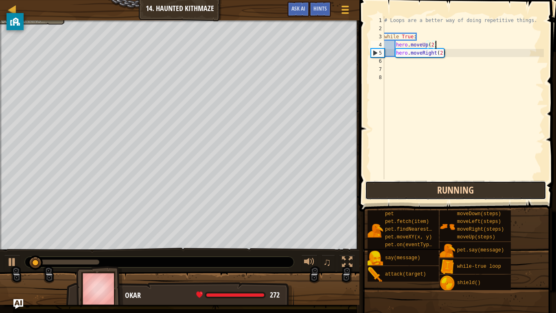
click at [406, 193] on button "Running" at bounding box center [455, 190] width 181 height 19
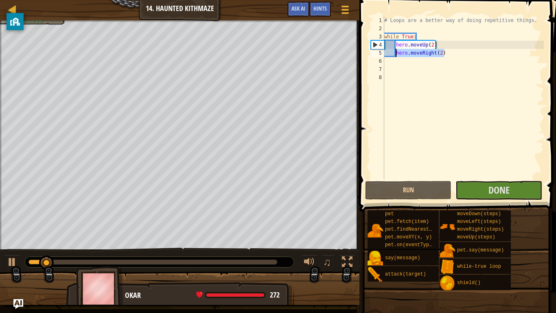
drag, startPoint x: 450, startPoint y: 56, endPoint x: 395, endPoint y: 53, distance: 54.6
click at [395, 53] on div "# Loops are a better way of doing repetitive things. while True : hero . moveUp…" at bounding box center [463, 105] width 161 height 179
type textarea "hero.moveRight(2)"
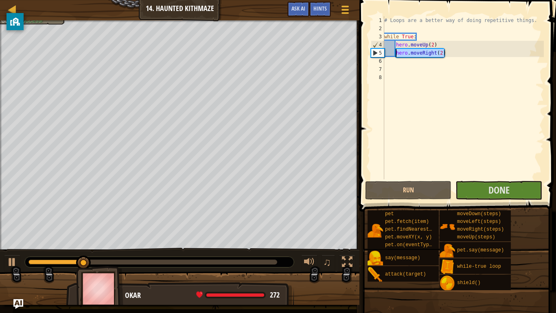
click at [408, 144] on div "# Loops are a better way of doing repetitive things. while True : hero . moveUp…" at bounding box center [463, 105] width 161 height 179
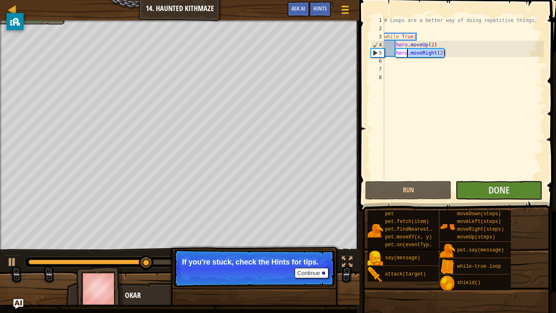
drag, startPoint x: 443, startPoint y: 52, endPoint x: 400, endPoint y: 55, distance: 42.4
click at [400, 55] on div "# Loops are a better way of doing repetitive things. while True : hero . moveUp…" at bounding box center [463, 105] width 161 height 179
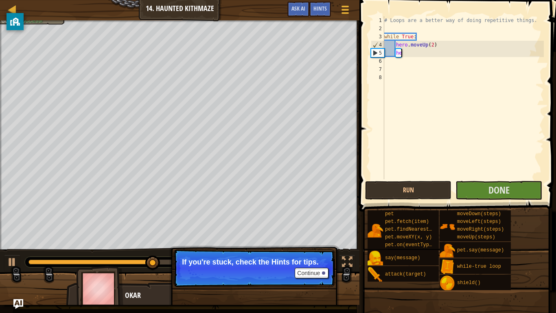
type textarea "h"
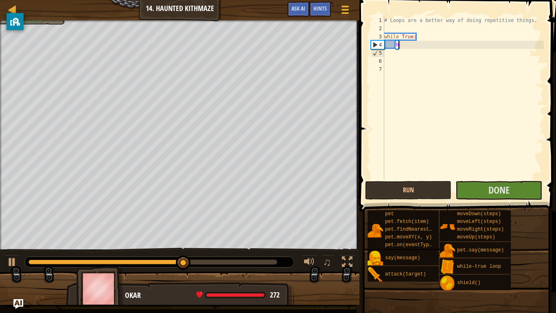
type textarea "h"
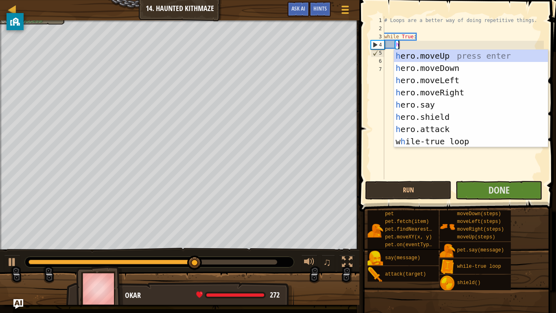
scroll to position [4, 2]
click at [463, 89] on div "h ero.moveUp press enter h ero.moveDown press enter h ero.moveLeft press enter …" at bounding box center [471, 111] width 154 height 122
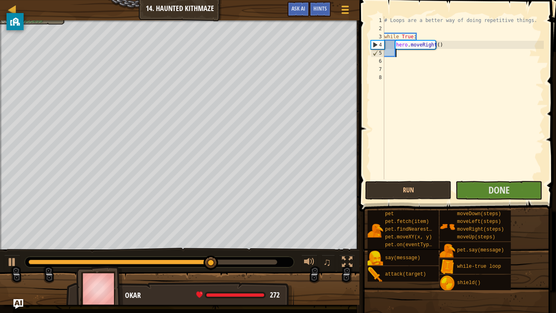
scroll to position [4, 1]
click at [438, 45] on div "# Loops are a better way of doing repetitive things. while True : hero . moveRi…" at bounding box center [463, 105] width 161 height 179
type textarea "hero.moveRight(2)"
click at [456, 46] on div "# Loops are a better way of doing repetitive things. while True : hero . moveRi…" at bounding box center [463, 105] width 161 height 179
type textarea "h"
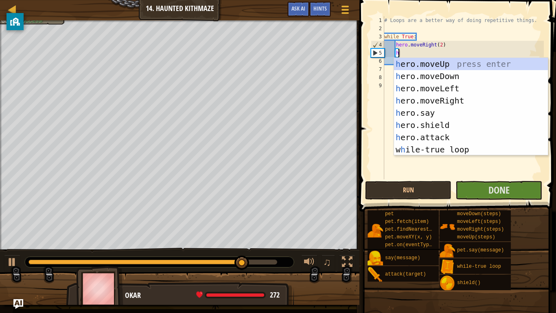
scroll to position [4, 2]
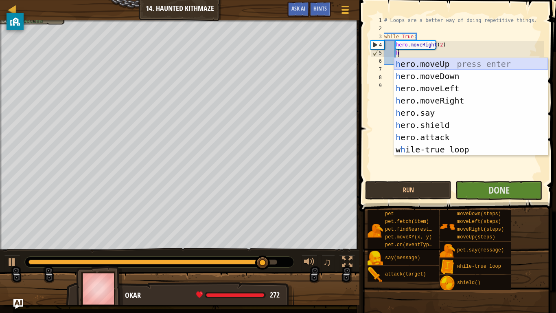
click at [457, 64] on div "h ero.moveUp press enter h ero.moveDown press enter h ero.moveLeft press enter …" at bounding box center [471, 119] width 154 height 122
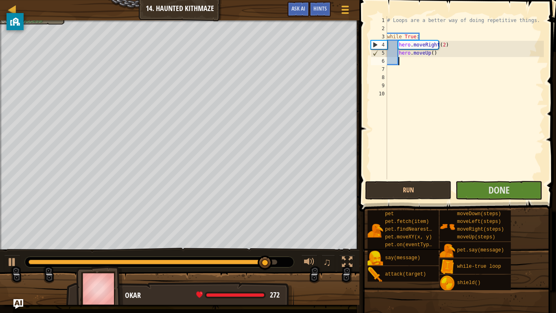
scroll to position [4, 1]
click at [433, 54] on div "# Loops are a better way of doing repetitive things. while True : hero . moveRi…" at bounding box center [464, 105] width 158 height 179
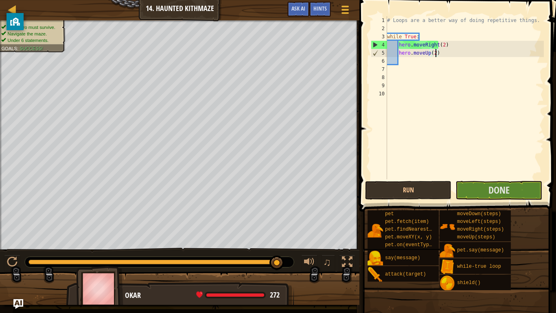
scroll to position [4, 7]
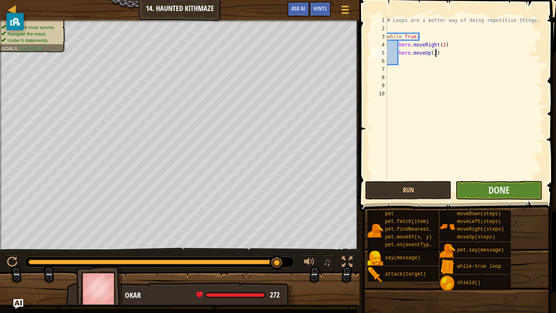
type textarea "hero.moveUp(2)"
click at [516, 190] on button "Done" at bounding box center [498, 190] width 86 height 19
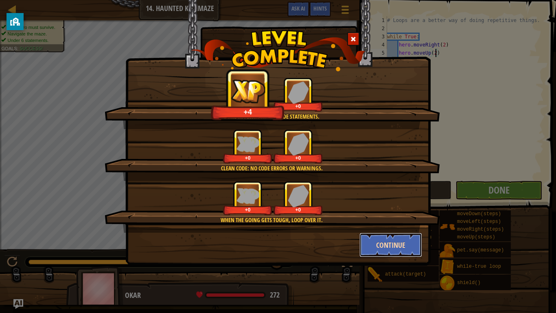
click at [385, 250] on button "Continue" at bounding box center [390, 244] width 63 height 24
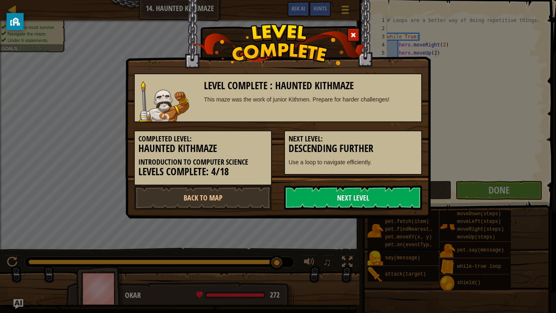
click at [330, 195] on link "Next Level" at bounding box center [353, 197] width 138 height 24
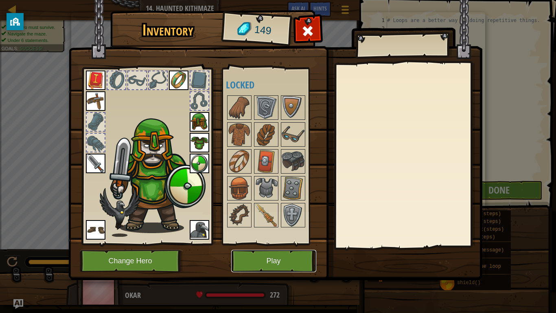
click at [290, 257] on button "Play" at bounding box center [273, 260] width 85 height 22
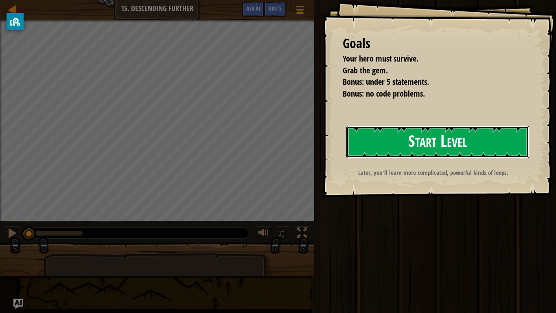
click at [407, 150] on button "Start Level" at bounding box center [437, 142] width 183 height 32
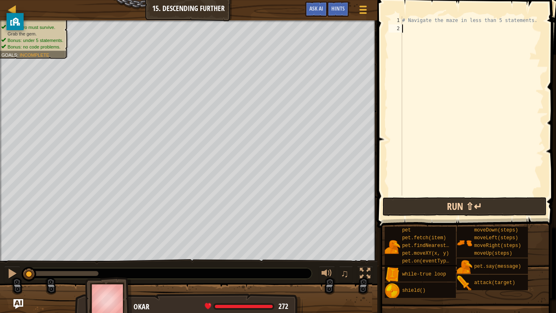
scroll to position [4, 0]
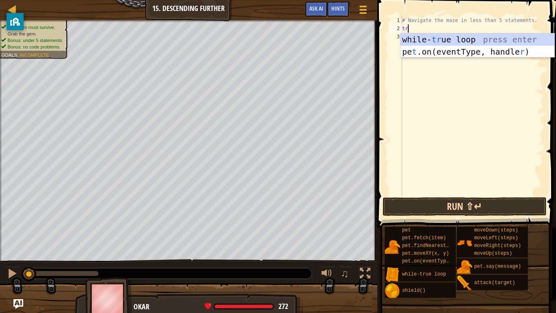
type textarea "true"
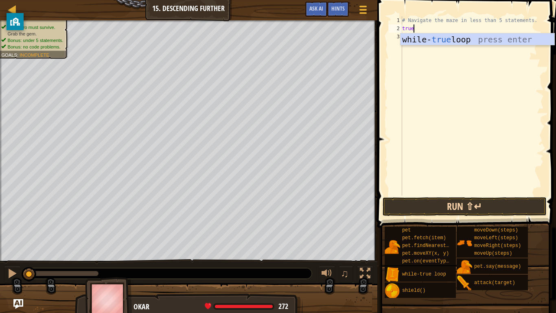
scroll to position [4, 1]
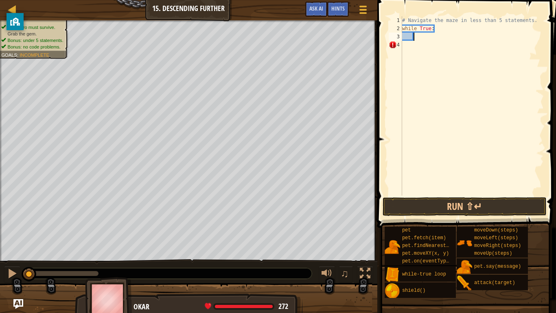
type textarea "h"
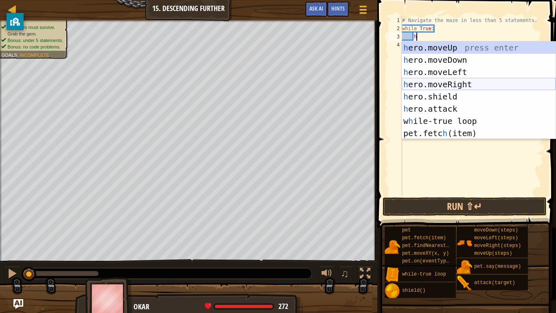
click at [460, 83] on div "h ero.moveUp press enter h ero.moveDown press enter h ero.moveLeft press enter …" at bounding box center [479, 103] width 154 height 122
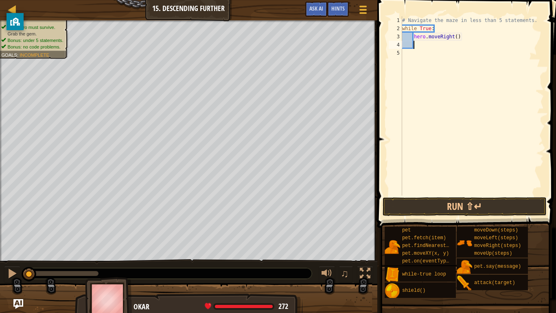
scroll to position [4, 1]
click at [457, 39] on div "# Navigate the maze in less than 5 statements. while True : hero . moveRight ( )" at bounding box center [471, 113] width 143 height 195
type textarea "hero.moveRight(2)"
click at [455, 43] on div "# Navigate the maze in less than 5 statements. while True : hero . moveRight ( …" at bounding box center [471, 113] width 143 height 195
type textarea "h"
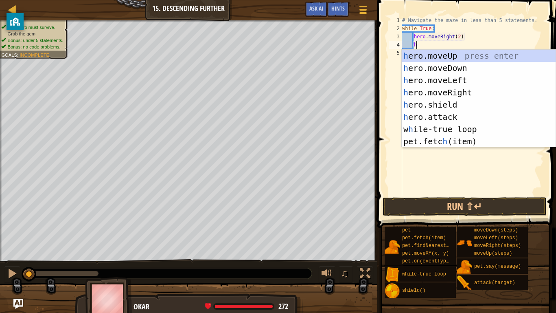
scroll to position [4, 2]
click at [470, 66] on div "h ero.moveUp press enter h ero.moveDown press enter h ero.moveLeft press enter …" at bounding box center [479, 111] width 154 height 122
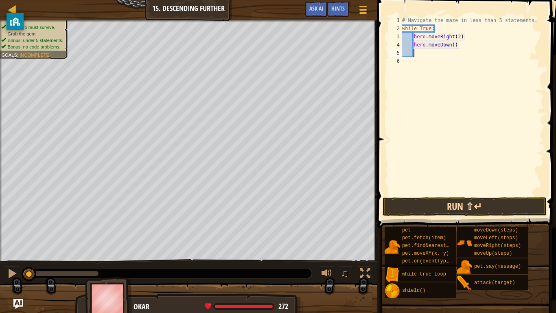
scroll to position [4, 1]
click at [474, 210] on button "Run ⇧↵" at bounding box center [465, 206] width 164 height 19
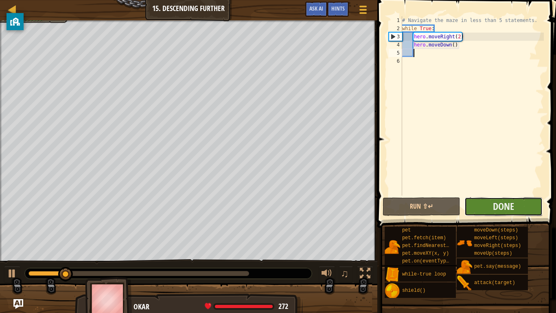
click at [485, 210] on button "Done" at bounding box center [503, 206] width 78 height 19
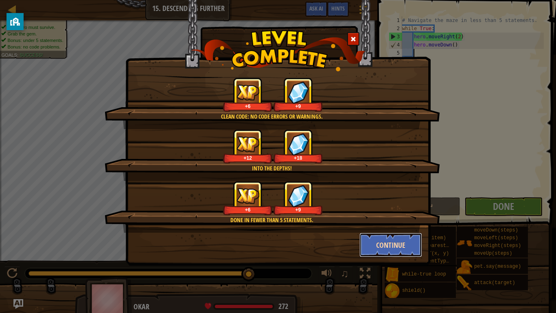
click at [391, 245] on button "Continue" at bounding box center [390, 244] width 63 height 24
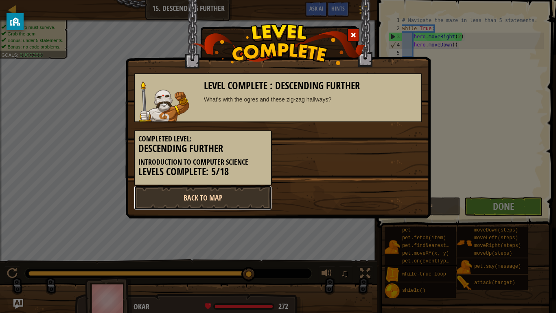
click at [243, 204] on link "Back to Map" at bounding box center [203, 197] width 138 height 24
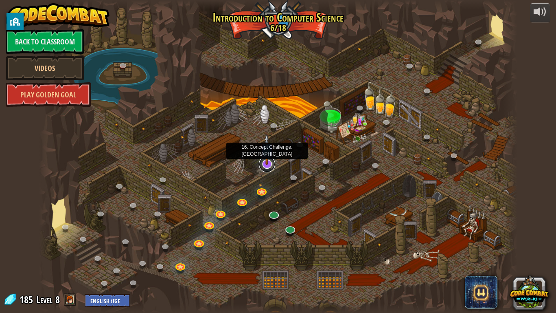
click at [267, 168] on link at bounding box center [267, 164] width 16 height 16
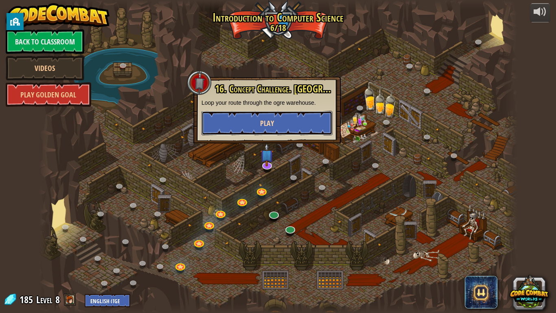
click at [285, 125] on button "Play" at bounding box center [266, 123] width 131 height 24
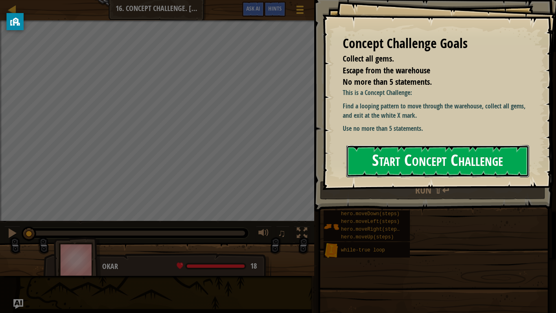
click at [432, 157] on button "Start Concept Challenge" at bounding box center [437, 161] width 183 height 32
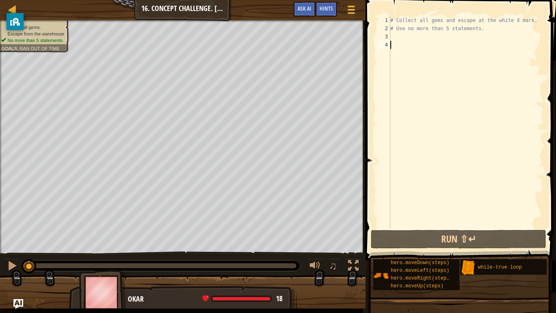
type textarea "p"
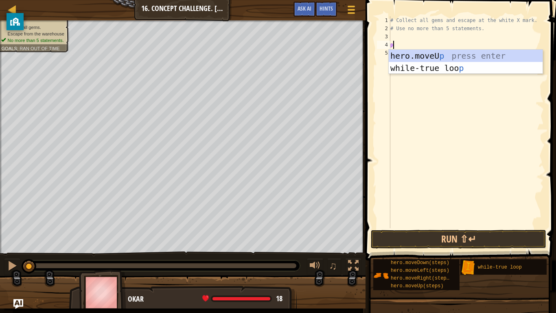
scroll to position [4, 0]
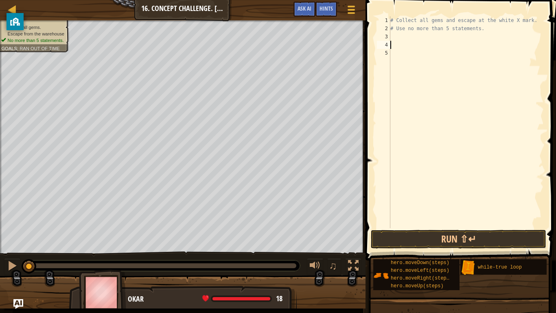
type textarea "t"
type textarea "p"
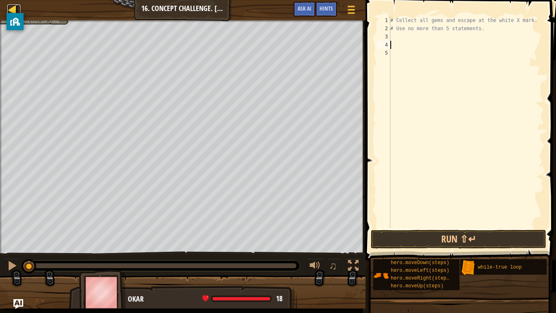
click at [9, 7] on div at bounding box center [12, 9] width 10 height 10
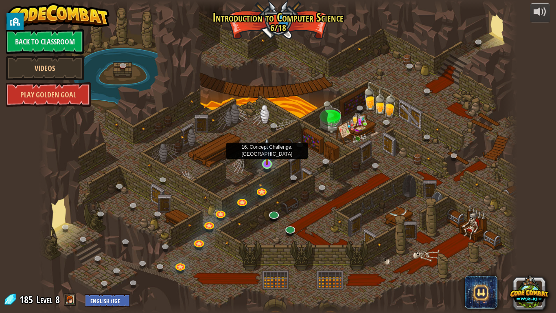
click at [268, 162] on img at bounding box center [267, 151] width 12 height 28
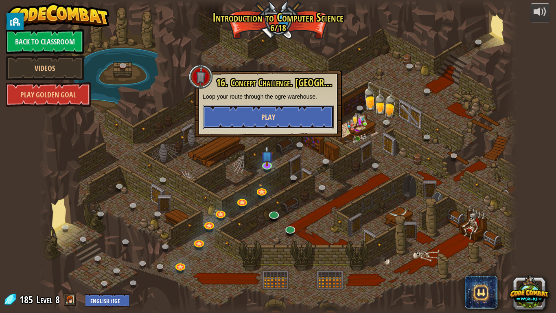
click at [256, 110] on button "Play" at bounding box center [268, 117] width 131 height 24
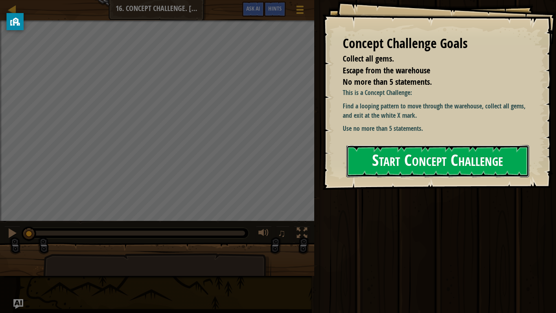
click at [393, 165] on button "Start Concept Challenge" at bounding box center [437, 161] width 183 height 32
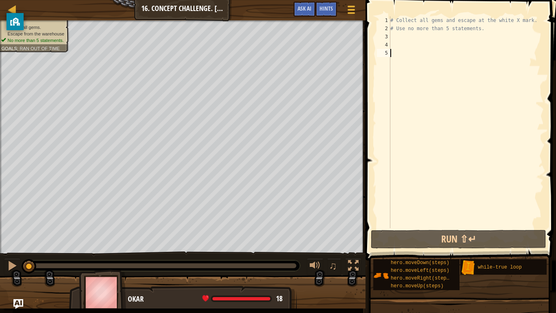
type textarea "a"
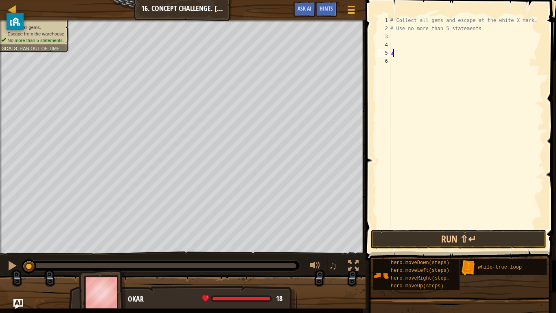
scroll to position [4, 0]
type textarea "b"
type textarea "c"
type textarea "d"
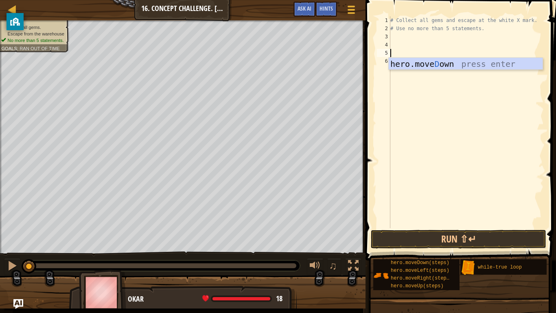
type textarea "e"
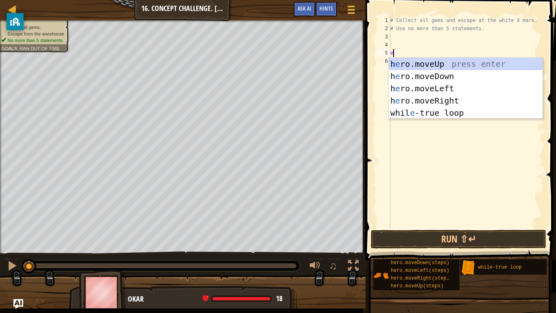
type textarea "f"
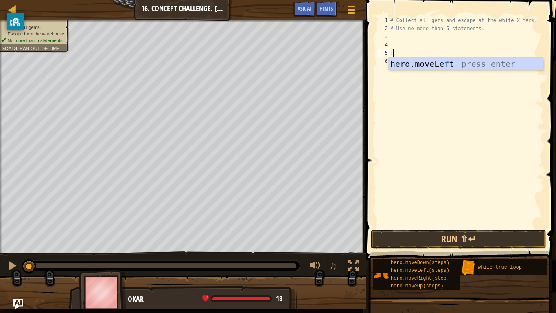
type textarea "g"
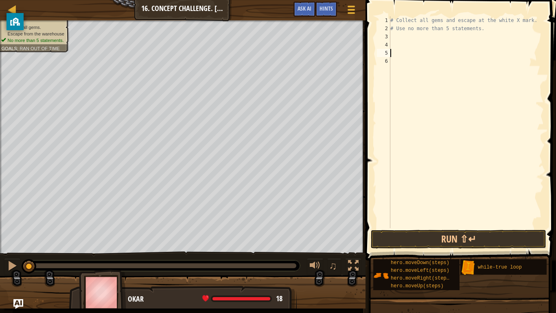
type textarea "o"
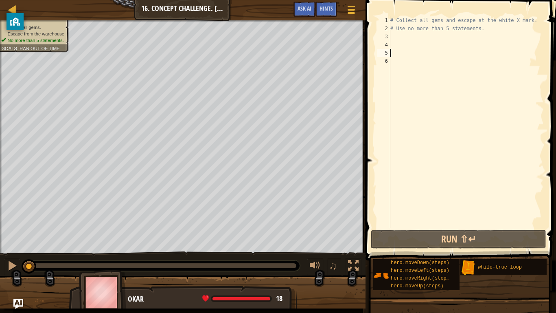
type textarea "l"
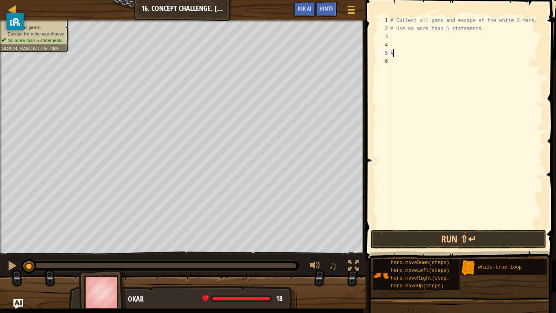
type textarea "k"
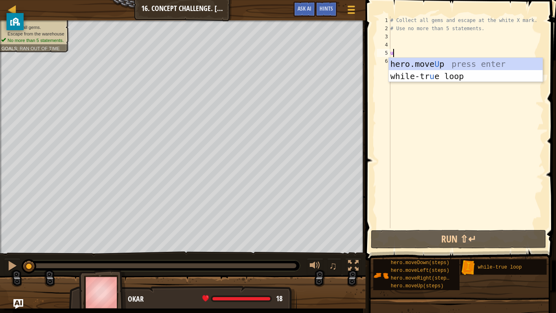
type textarea "u"
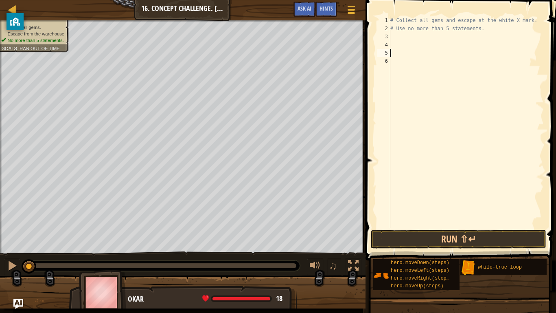
type textarea "j"
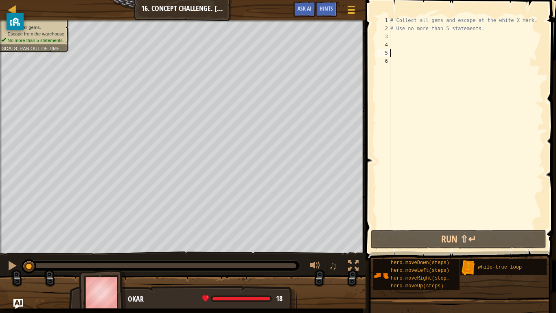
type textarea "h"
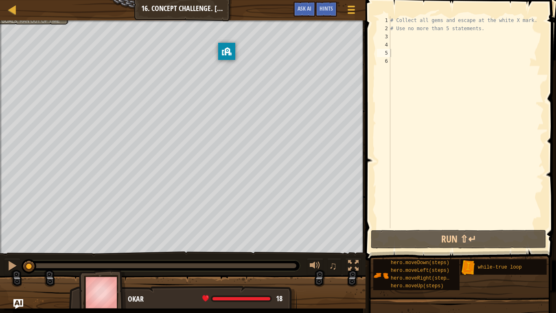
click at [238, 0] on body "Map Introduction to Computer Science 16. Concept Challenge. Loop Warehouse Game…" at bounding box center [278, 0] width 556 height 0
click at [15, 22] on icon "privacy banner" at bounding box center [15, 21] width 5 height 8
drag, startPoint x: 15, startPoint y: 22, endPoint x: 552, endPoint y: 107, distance: 543.5
click at [552, 0] on body "Map Introduction to Computer Science 16. Concept Challenge. Loop Warehouse Game…" at bounding box center [278, 0] width 556 height 0
click at [394, 79] on div "# Collect all gems and escape at the white X mark. # Use no more than 5 stateme…" at bounding box center [466, 130] width 155 height 228
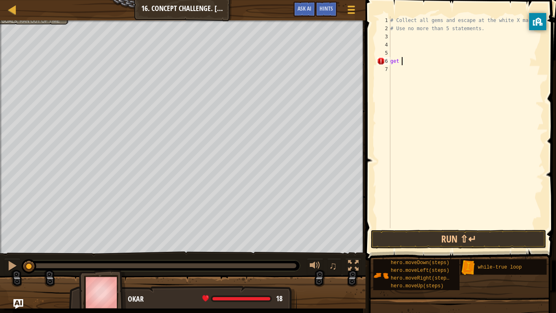
scroll to position [4, 1]
type textarea "g"
type textarea "h"
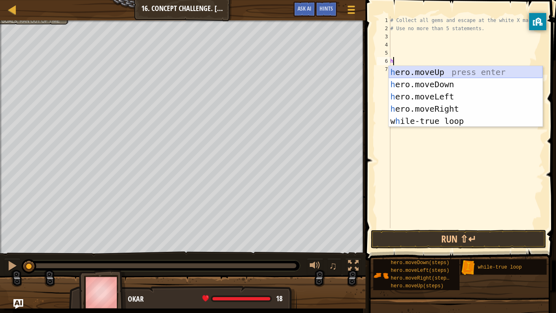
click at [434, 69] on div "h ero.moveUp press enter h ero.moveDown press enter h ero.moveLeft press enter …" at bounding box center [466, 108] width 154 height 85
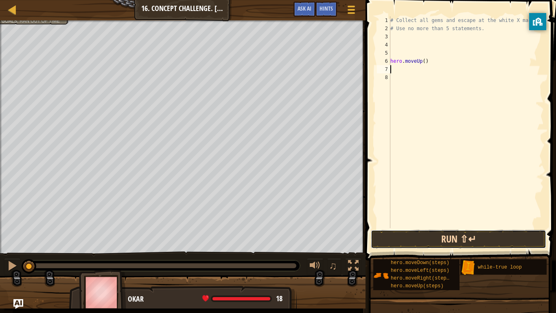
click at [455, 233] on button "Run ⇧↵" at bounding box center [458, 239] width 175 height 19
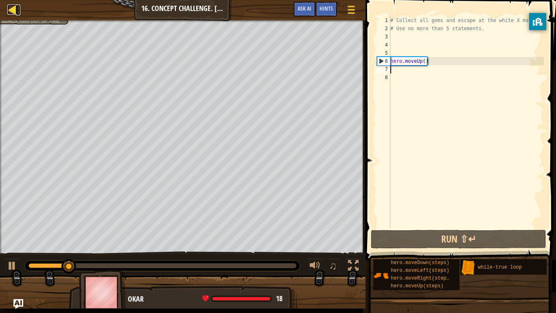
click at [15, 10] on div at bounding box center [12, 9] width 10 height 10
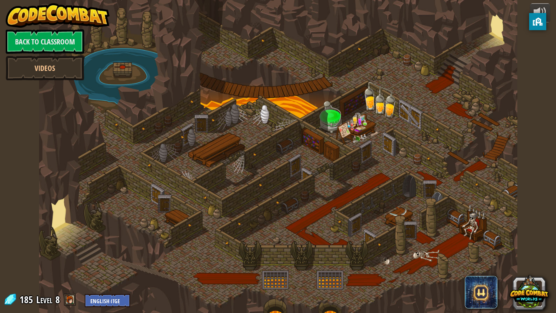
click at [68, 257] on span at bounding box center [70, 299] width 12 height 12
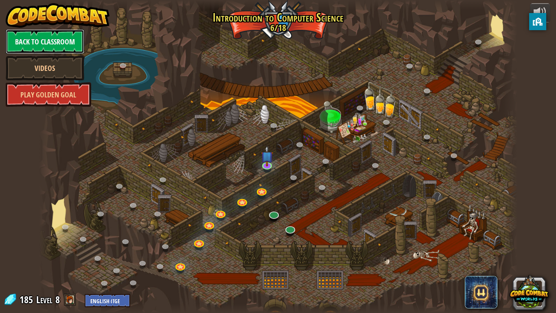
click at [29, 39] on link "Back to Classroom" at bounding box center [45, 41] width 79 height 24
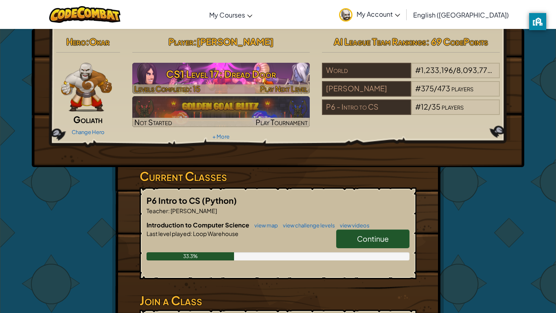
click at [219, 67] on h3 "CS1 Level 17: Dread Door" at bounding box center [221, 74] width 178 height 18
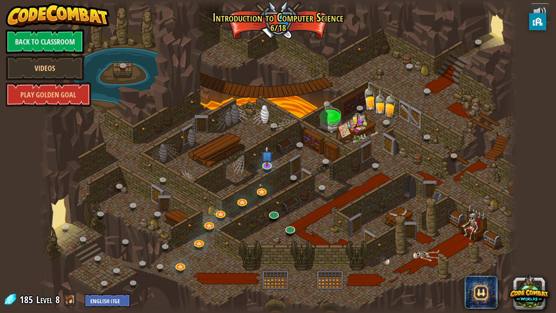
click at [67, 257] on span at bounding box center [70, 299] width 12 height 12
click at [20, 257] on span "185" at bounding box center [28, 299] width 16 height 13
click at [266, 164] on img at bounding box center [267, 151] width 12 height 28
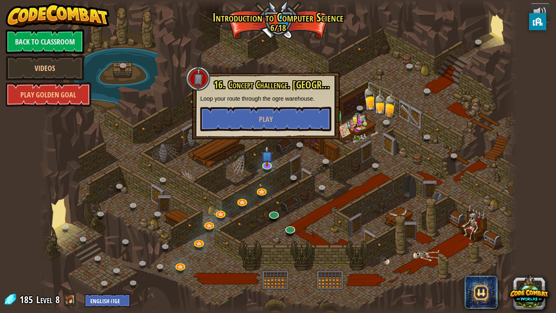
click at [197, 77] on div at bounding box center [198, 78] width 24 height 24
click at [217, 128] on button "Play" at bounding box center [265, 119] width 131 height 24
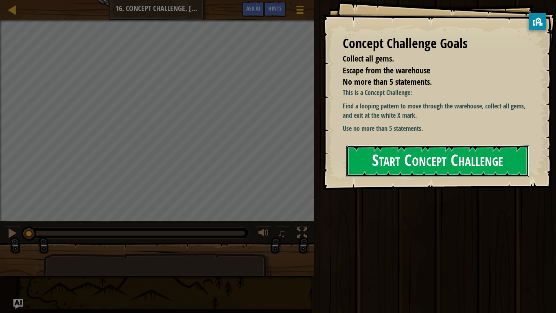
click at [509, 166] on button "Start Concept Challenge" at bounding box center [437, 161] width 183 height 32
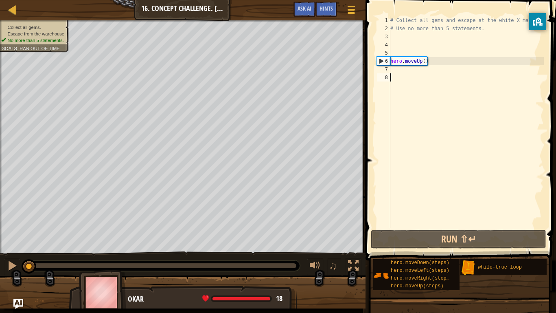
type textarea "m"
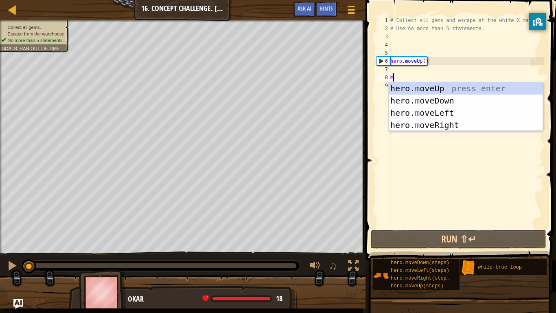
scroll to position [4, 0]
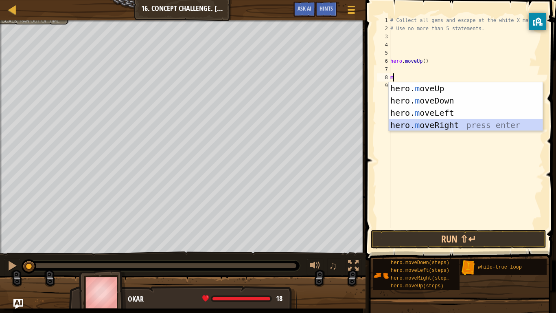
click at [394, 125] on div "hero. m oveUp press enter hero. m oveDown press enter hero. m oveLeft press ent…" at bounding box center [466, 118] width 154 height 73
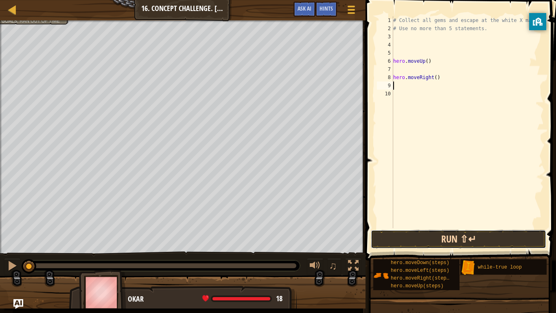
click at [382, 233] on button "Run ⇧↵" at bounding box center [458, 239] width 175 height 19
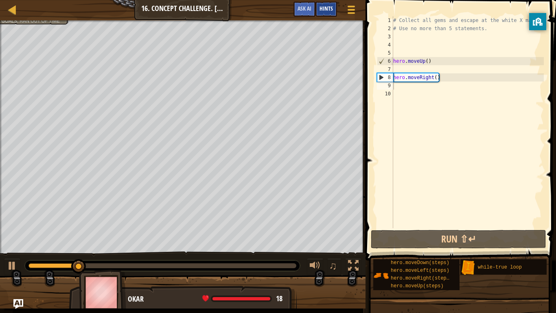
click at [324, 9] on span "Hints" at bounding box center [325, 8] width 13 height 8
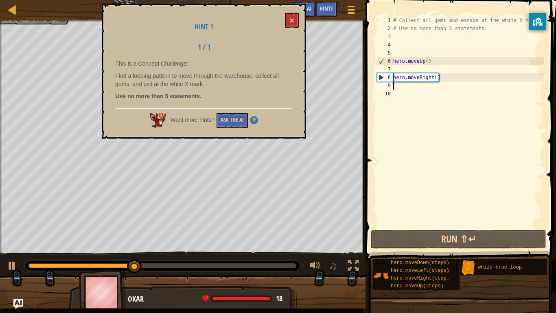
click at [252, 121] on img at bounding box center [254, 120] width 8 height 8
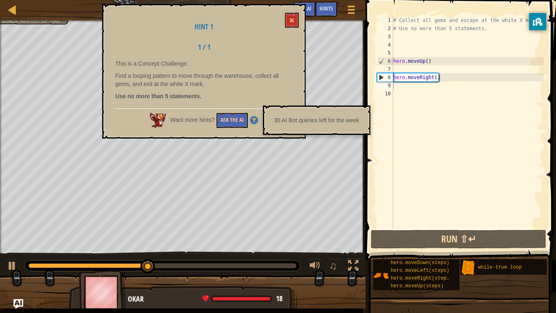
click at [258, 100] on p "Use no more than 5 statements." at bounding box center [203, 96] width 177 height 8
click at [230, 121] on button "Ask the AI" at bounding box center [232, 120] width 31 height 15
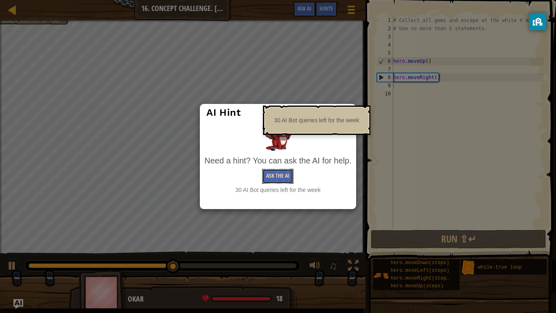
click at [281, 175] on button "Ask the AI" at bounding box center [277, 175] width 31 height 15
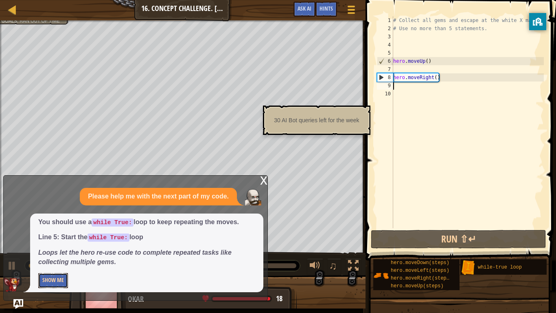
click at [59, 257] on button "Show Me" at bounding box center [53, 280] width 30 height 15
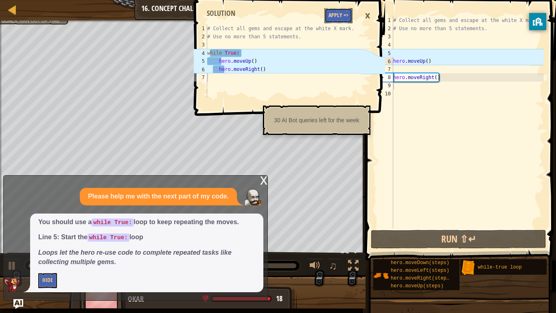
click at [343, 11] on button "Apply =>" at bounding box center [338, 15] width 28 height 15
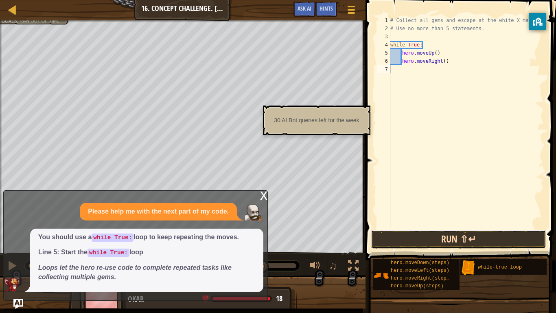
click at [395, 241] on button "Run ⇧↵" at bounding box center [458, 239] width 175 height 19
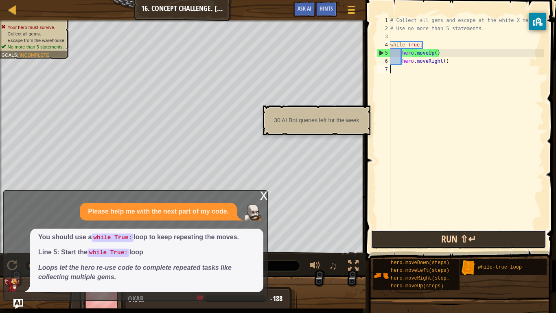
click at [394, 242] on button "Run ⇧↵" at bounding box center [458, 239] width 175 height 19
click at [402, 232] on button "Run ⇧↵" at bounding box center [458, 239] width 175 height 19
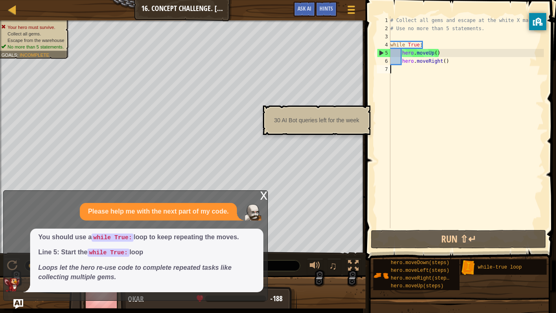
type textarea "m"
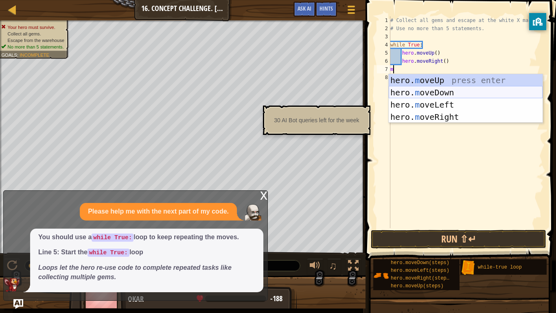
click at [433, 87] on div "hero. m oveUp press enter hero. m oveDown press enter hero. m oveLeft press ent…" at bounding box center [466, 110] width 154 height 73
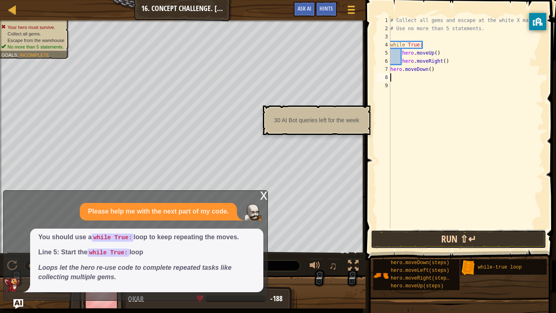
click at [451, 238] on button "Run ⇧↵" at bounding box center [458, 239] width 175 height 19
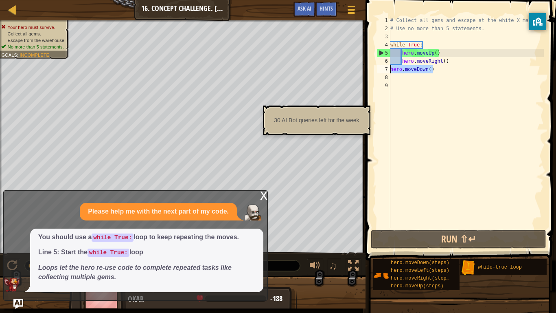
drag, startPoint x: 436, startPoint y: 66, endPoint x: 391, endPoint y: 69, distance: 44.5
click at [391, 69] on div "# Collect all gems and escape at the white X mark. # Use no more than 5 stateme…" at bounding box center [466, 130] width 155 height 228
type textarea "hero.moveDown()"
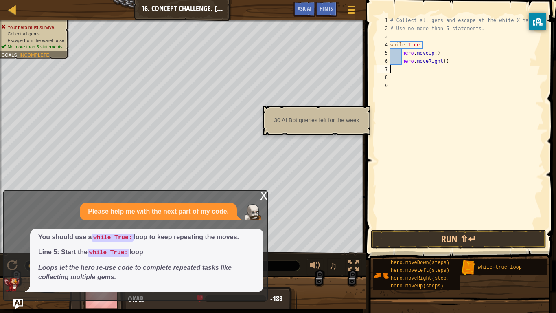
click at [438, 54] on div "# Collect all gems and escape at the white X mark. # Use no more than 5 stateme…" at bounding box center [466, 130] width 155 height 228
click at [443, 62] on div "# Collect all gems and escape at the white X mark. # Use no more than 5 stateme…" at bounding box center [466, 130] width 155 height 228
click at [435, 54] on div "# Collect all gems and escape at the white X mark. # Use no more than 5 stateme…" at bounding box center [466, 130] width 155 height 228
click at [453, 53] on div "# Collect all gems and escape at the white X mark. # Use no more than 5 stateme…" at bounding box center [466, 130] width 155 height 228
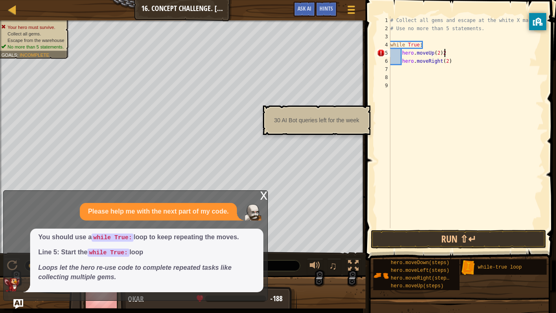
type textarea "hero.moveUp(2)"
click at [457, 66] on div "# Collect all gems and escape at the white X mark. # Use no more than 5 stateme…" at bounding box center [466, 130] width 155 height 228
click at [453, 59] on div "# Collect all gems and escape at the white X mark. # Use no more than 5 stateme…" at bounding box center [466, 130] width 155 height 228
type textarea "hero.moveRight(2)"
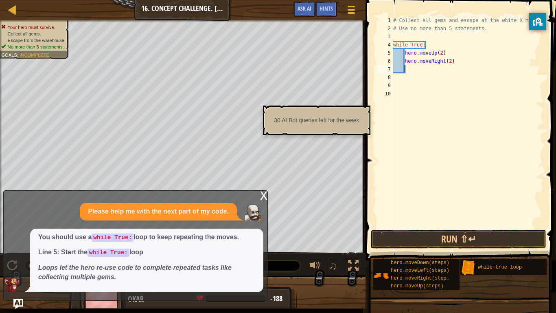
type textarea "h"
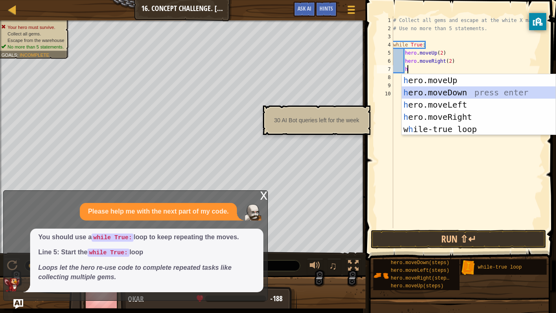
click at [466, 92] on div "h ero.moveUp press enter h ero.moveDown press enter h ero.moveLeft press enter …" at bounding box center [479, 116] width 154 height 85
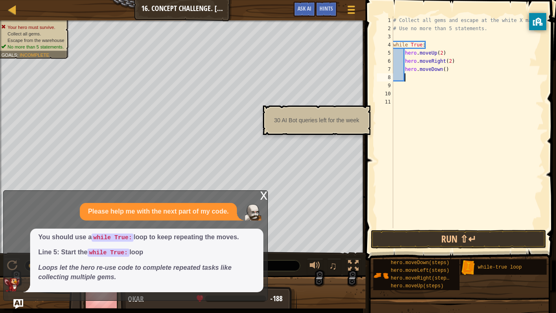
type textarea "h"
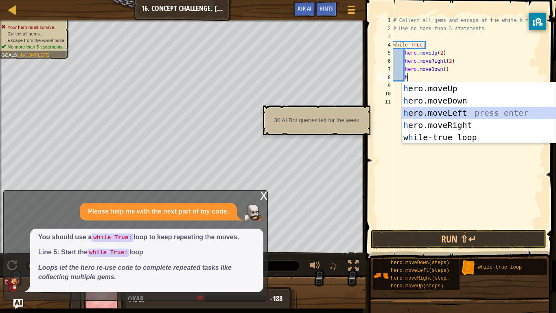
click at [466, 110] on div "h ero.moveUp press enter h ero.moveDown press enter h ero.moveLeft press enter …" at bounding box center [479, 124] width 154 height 85
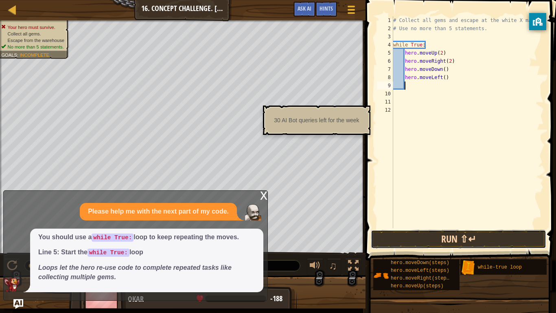
click at [459, 234] on button "Run ⇧↵" at bounding box center [458, 239] width 175 height 19
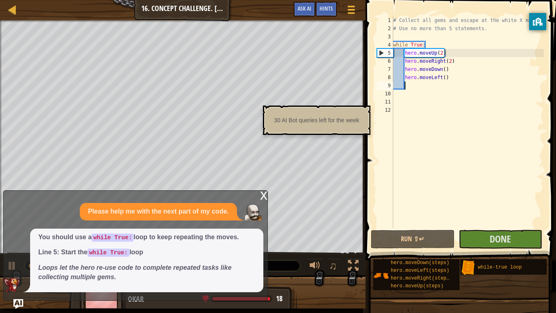
click at [262, 194] on div "x" at bounding box center [263, 194] width 7 height 8
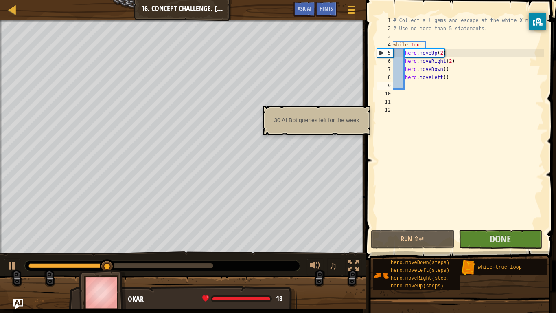
click at [499, 248] on span at bounding box center [461, 118] width 197 height 284
click at [494, 244] on span "Done" at bounding box center [500, 238] width 21 height 13
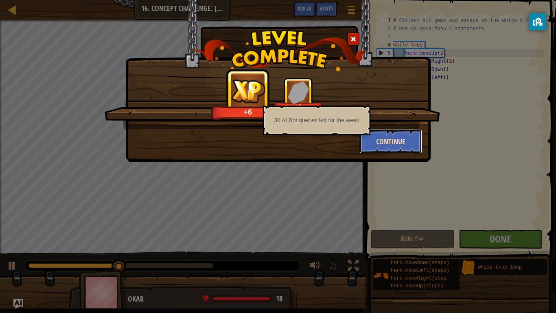
click at [399, 139] on button "Continue" at bounding box center [390, 141] width 63 height 24
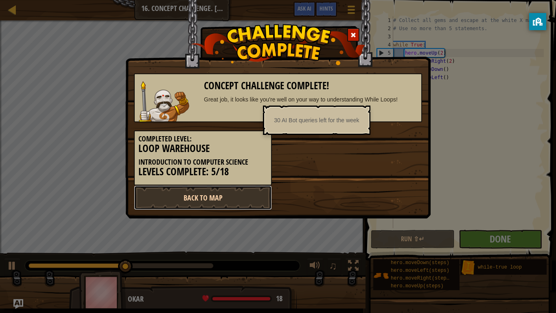
click at [243, 197] on link "Back to Map" at bounding box center [203, 197] width 138 height 24
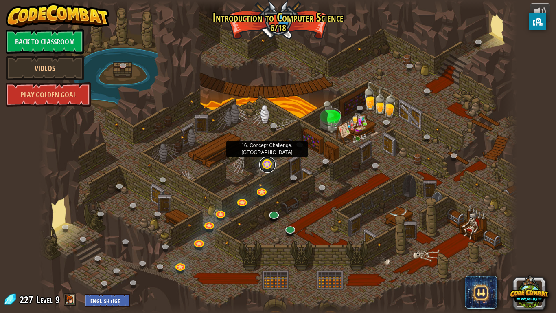
click at [271, 167] on link at bounding box center [267, 164] width 16 height 16
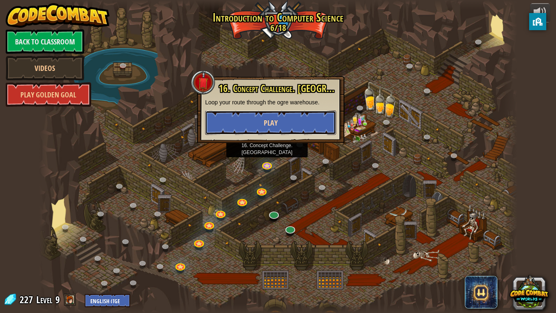
click at [274, 130] on button "Play" at bounding box center [270, 122] width 131 height 24
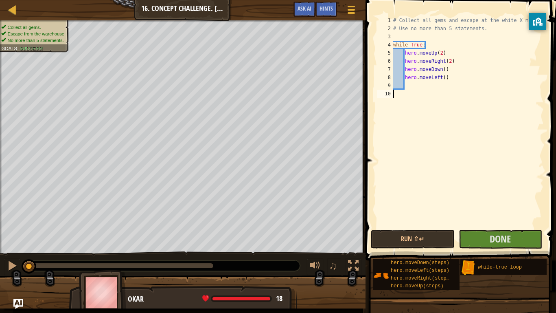
click at [465, 78] on div "# Collect all gems and escape at the white X mark. # Use no more than 5 stateme…" at bounding box center [467, 130] width 152 height 228
type textarea "hero.moveLeft()"
click at [466, 95] on div "# Collect all gems and escape at the white X mark. # Use no more than 5 stateme…" at bounding box center [467, 130] width 152 height 228
click at [510, 237] on span "Done" at bounding box center [500, 238] width 21 height 13
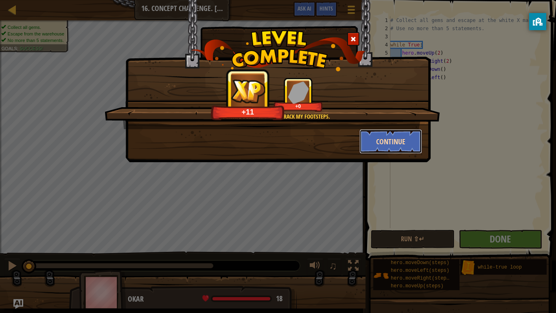
click at [396, 139] on button "Continue" at bounding box center [390, 141] width 63 height 24
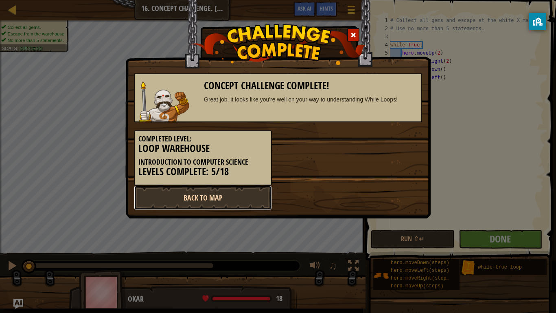
click at [234, 194] on link "Back to Map" at bounding box center [203, 197] width 138 height 24
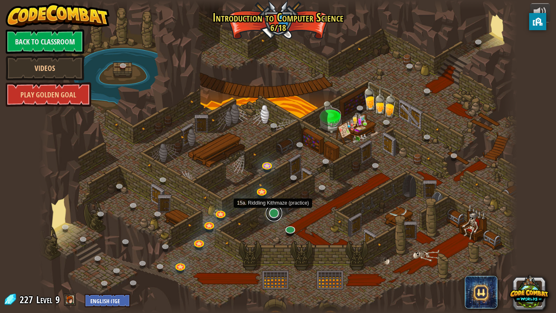
click at [277, 214] on link at bounding box center [274, 213] width 16 height 16
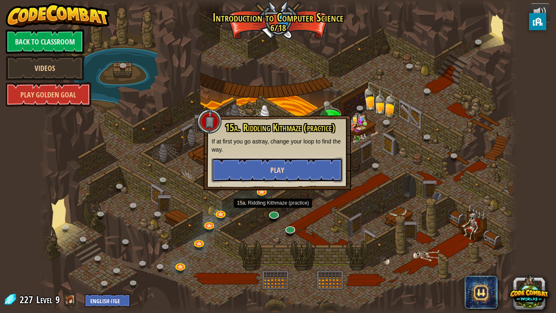
click at [305, 159] on button "Play" at bounding box center [277, 169] width 131 height 24
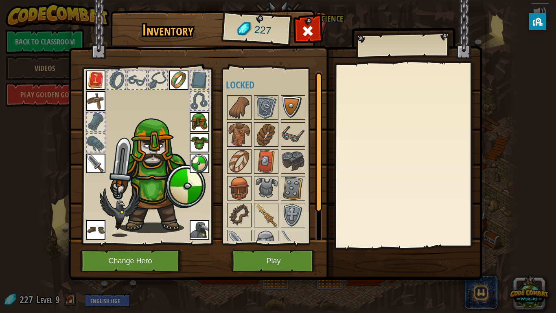
click at [294, 102] on img at bounding box center [293, 107] width 23 height 23
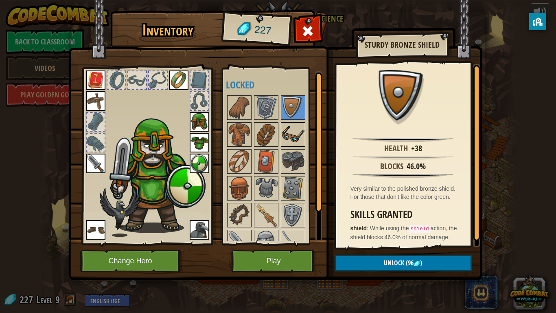
click at [290, 130] on img at bounding box center [293, 134] width 23 height 23
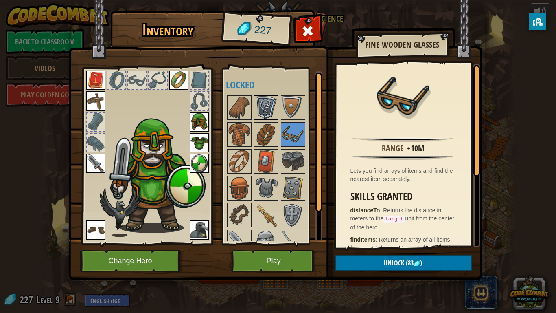
click at [266, 120] on div at bounding box center [266, 107] width 24 height 24
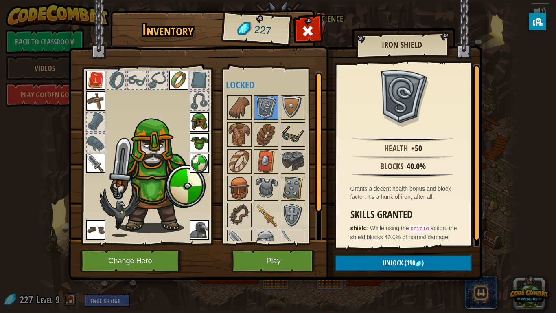
click at [284, 129] on img at bounding box center [293, 134] width 23 height 23
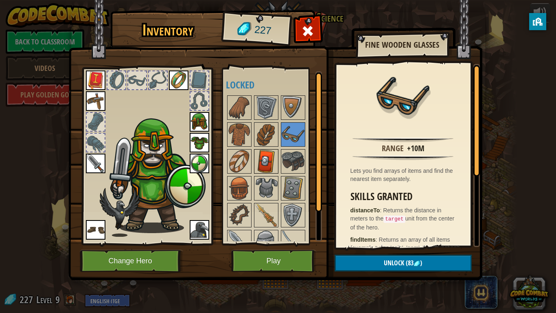
click at [259, 166] on img at bounding box center [266, 161] width 23 height 23
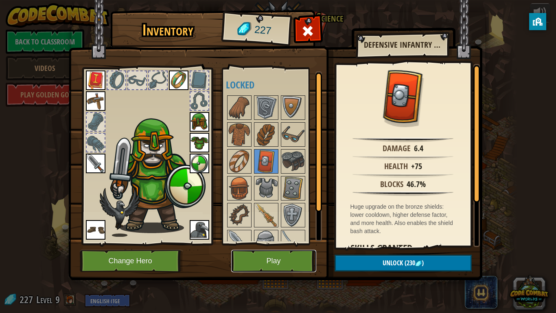
click at [263, 255] on button "Play" at bounding box center [273, 260] width 85 height 22
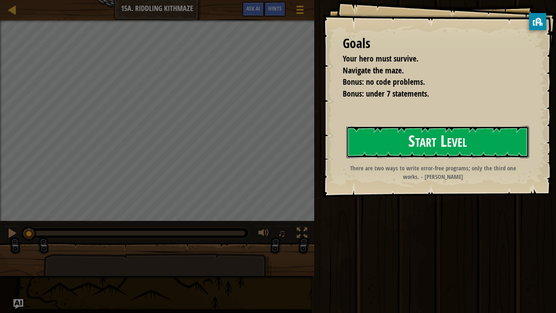
click at [397, 136] on button "Start Level" at bounding box center [437, 142] width 183 height 32
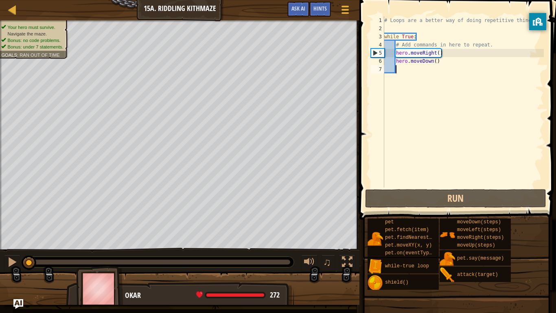
click at [445, 59] on div "# Loops are a better way of doing repetitive things. while True : # Add command…" at bounding box center [463, 109] width 161 height 187
type textarea "hero.moveDown()"
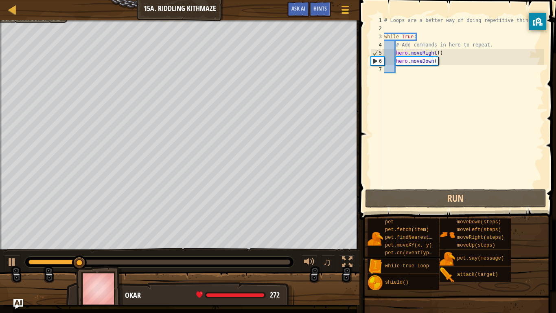
click at [398, 68] on div "# Loops are a better way of doing repetitive things. while True : # Add command…" at bounding box center [463, 109] width 161 height 187
click at [402, 71] on div "# Loops are a better way of doing repetitive things. while True : # Add command…" at bounding box center [463, 109] width 161 height 187
type textarea "h"
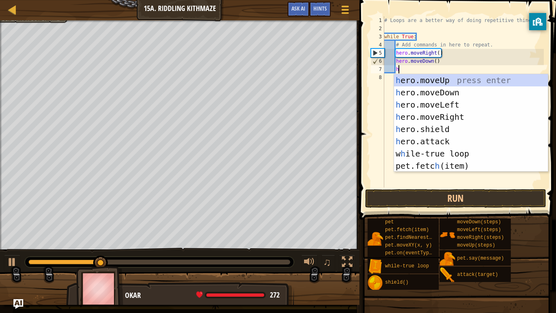
scroll to position [4, 2]
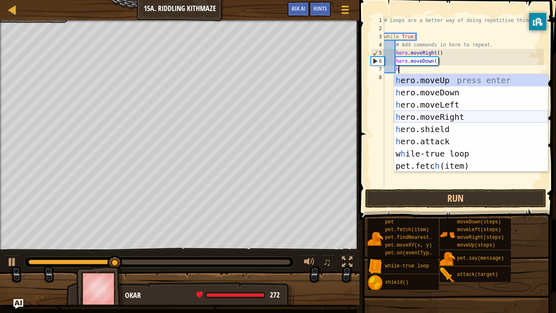
click at [449, 116] on div "h ero.moveUp press enter h ero.moveDown press enter h ero.moveLeft press enter …" at bounding box center [471, 135] width 154 height 122
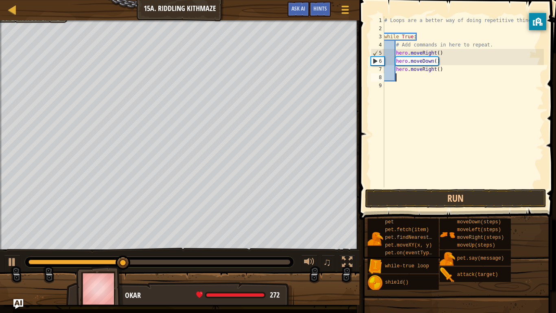
type textarea "h"
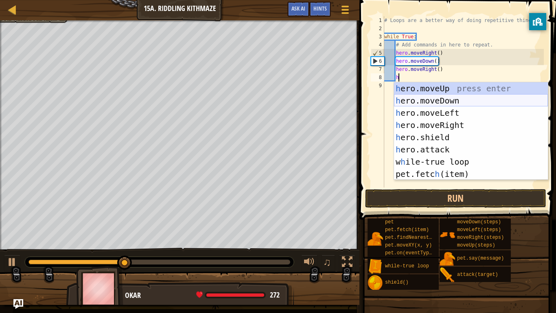
scroll to position [4, 2]
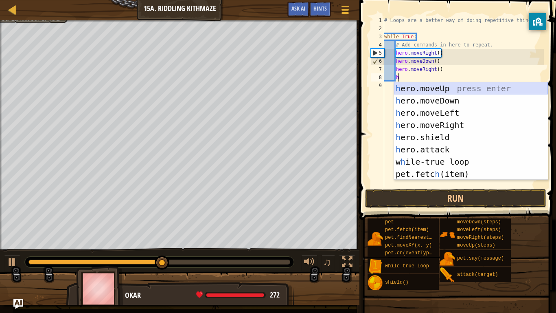
click at [430, 87] on div "h ero.moveUp press enter h ero.moveDown press enter h ero.moveLeft press enter …" at bounding box center [471, 143] width 154 height 122
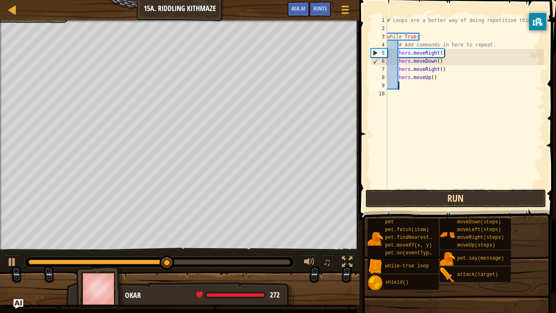
click at [447, 197] on button "Run" at bounding box center [455, 198] width 181 height 19
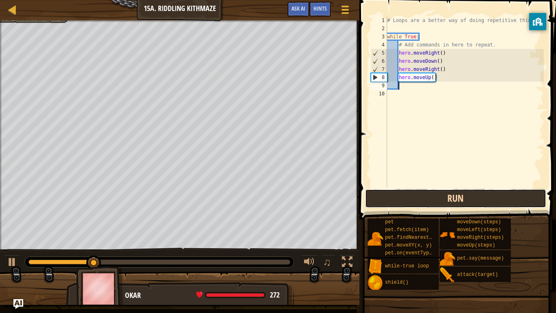
click at [462, 196] on button "Run" at bounding box center [455, 198] width 181 height 19
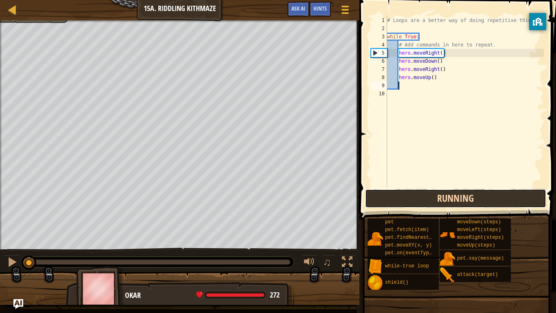
click at [462, 197] on button "Running" at bounding box center [455, 198] width 181 height 19
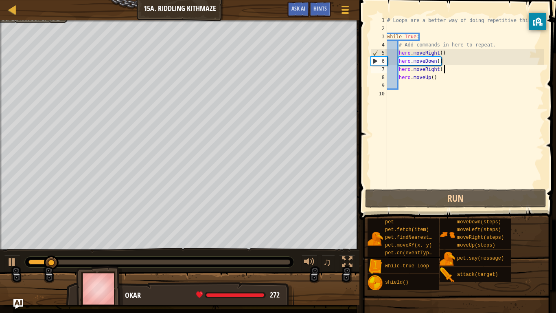
click at [446, 69] on div "# Loops are a better way of doing repetitive things. while True : # Add command…" at bounding box center [464, 109] width 158 height 187
type textarea "hero.moveRight()"
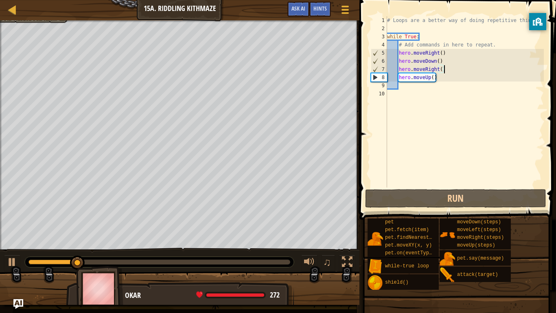
drag, startPoint x: 445, startPoint y: 69, endPoint x: 449, endPoint y: 68, distance: 4.2
click at [449, 68] on div "# Loops are a better way of doing repetitive things. while True : # Add command…" at bounding box center [464, 109] width 158 height 187
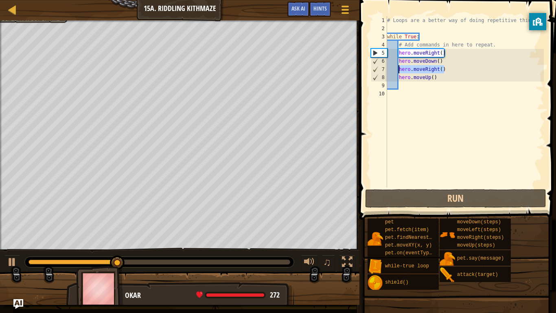
drag, startPoint x: 444, startPoint y: 70, endPoint x: 399, endPoint y: 71, distance: 44.8
click at [399, 71] on div "# Loops are a better way of doing repetitive things. while True : # Add command…" at bounding box center [464, 109] width 158 height 187
click at [446, 70] on div "# Loops are a better way of doing repetitive things. while True : # Add command…" at bounding box center [464, 101] width 158 height 171
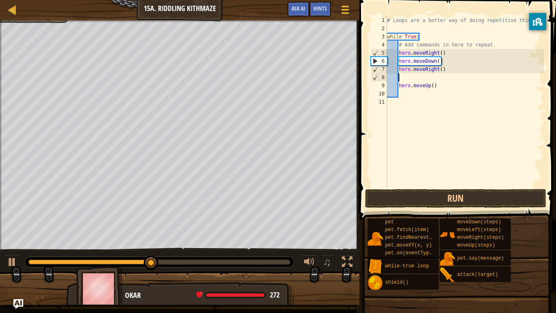
paste textarea "hero.moveRight()"
type textarea "hero.moveRight()"
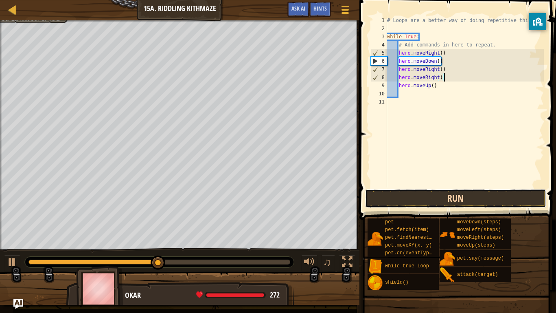
click at [461, 197] on button "Run" at bounding box center [455, 198] width 181 height 19
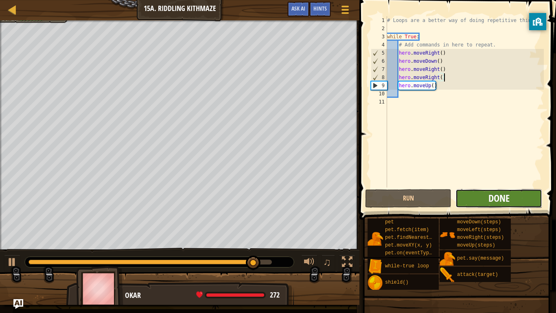
click at [495, 194] on span "Done" at bounding box center [498, 197] width 21 height 13
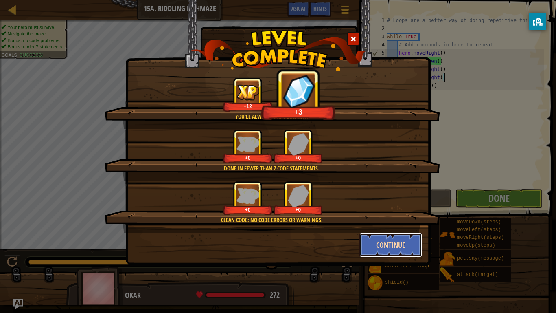
click at [392, 248] on button "Continue" at bounding box center [390, 244] width 63 height 24
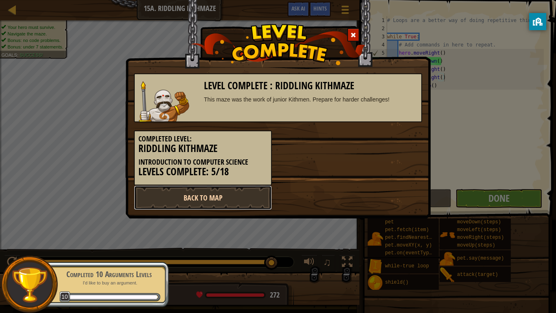
click at [253, 191] on link "Back to Map" at bounding box center [203, 197] width 138 height 24
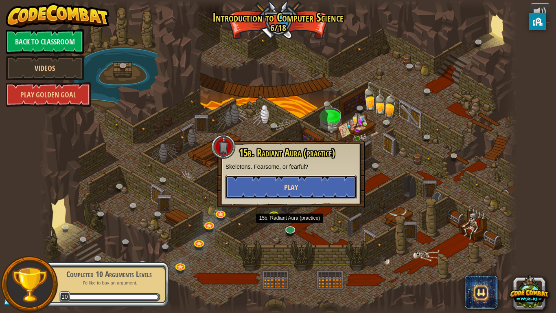
click at [291, 181] on button "Play" at bounding box center [290, 187] width 131 height 24
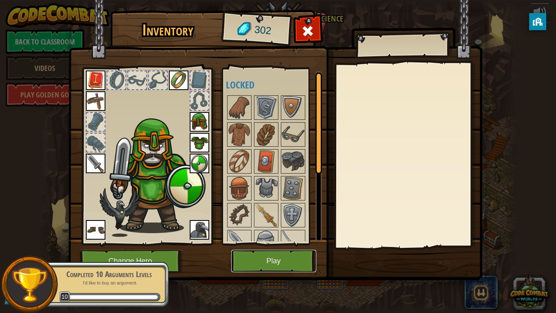
click at [271, 257] on button "Play" at bounding box center [273, 260] width 85 height 22
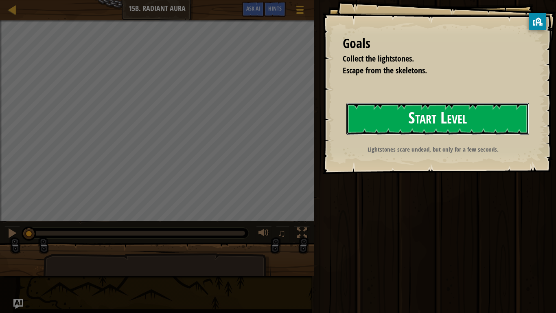
click at [395, 119] on button "Start Level" at bounding box center [437, 119] width 183 height 32
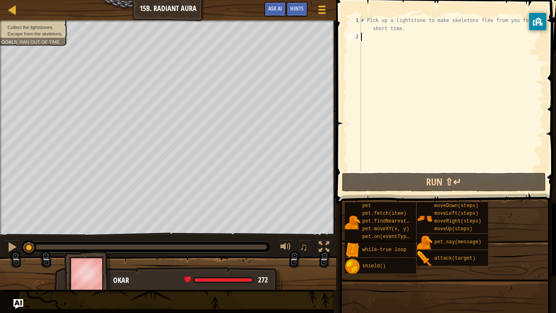
type textarea "h"
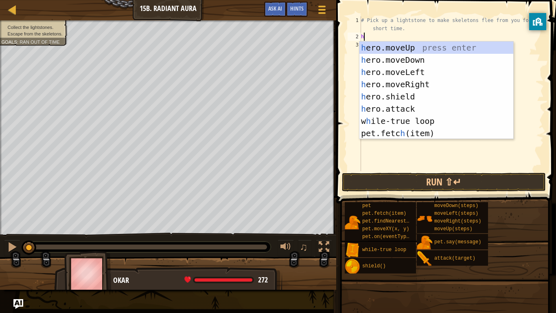
scroll to position [4, 0]
click at [483, 46] on div "h ero.moveUp press enter h ero.moveDown press enter h ero.moveLeft press enter …" at bounding box center [436, 103] width 154 height 122
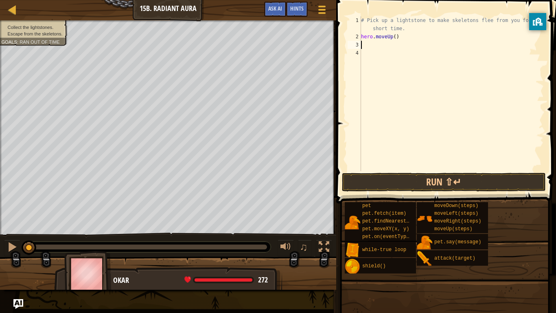
type textarea "h"
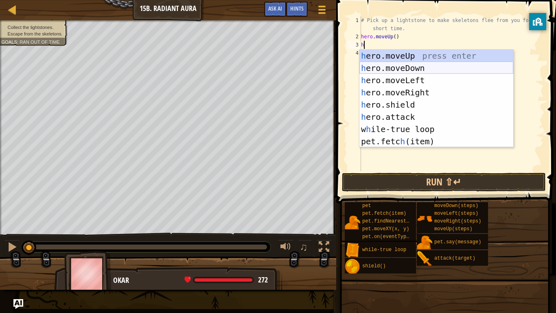
click at [398, 72] on div "h ero.moveUp press enter h ero.moveDown press enter h ero.moveLeft press enter …" at bounding box center [436, 111] width 154 height 122
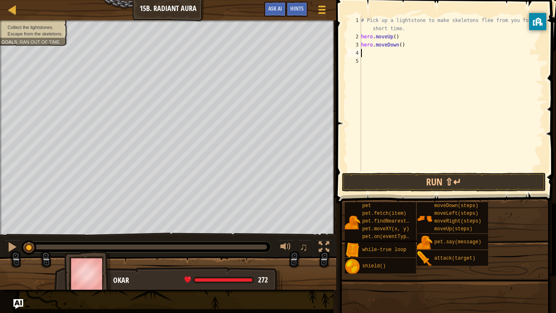
type textarea "h"
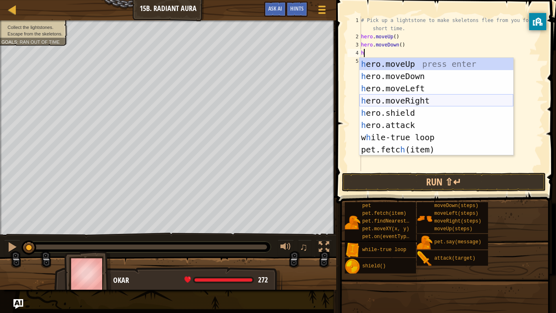
click at [405, 98] on div "h ero.moveUp press enter h ero.moveDown press enter h ero.moveLeft press enter …" at bounding box center [436, 119] width 154 height 122
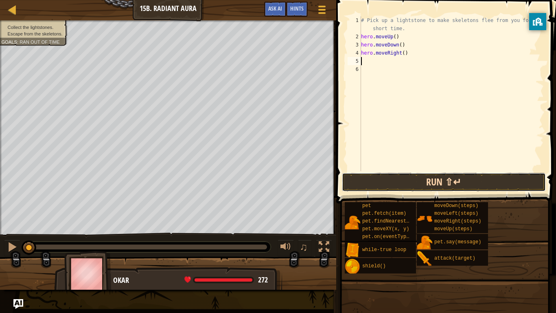
click at [410, 185] on button "Run ⇧↵" at bounding box center [444, 182] width 204 height 19
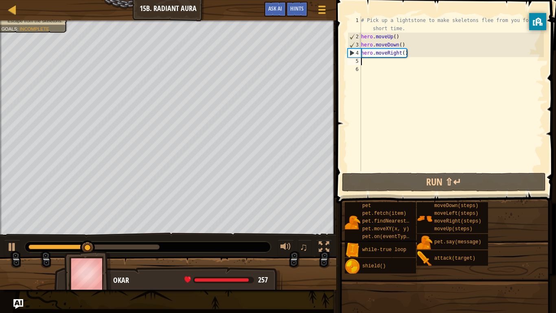
click at [413, 55] on div "# Pick up a lightstone to make skeletons flee from you for a short time. hero .…" at bounding box center [451, 105] width 184 height 179
type textarea "hero.moveRight()"
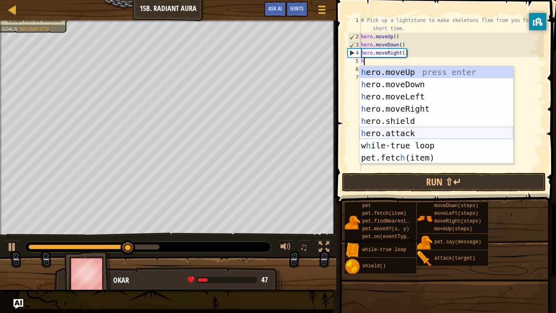
click at [413, 134] on div "h ero.moveUp press enter h ero.moveDown press enter h ero.moveLeft press enter …" at bounding box center [436, 127] width 154 height 122
type textarea "hero.attack("Enemy Name")"
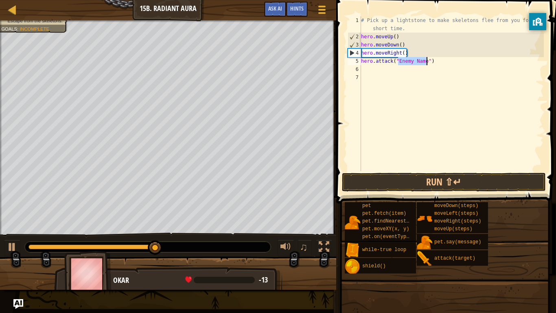
click at [446, 59] on div "# Pick up a lightstone to make skeletons flee from you for a short time. hero .…" at bounding box center [451, 105] width 184 height 179
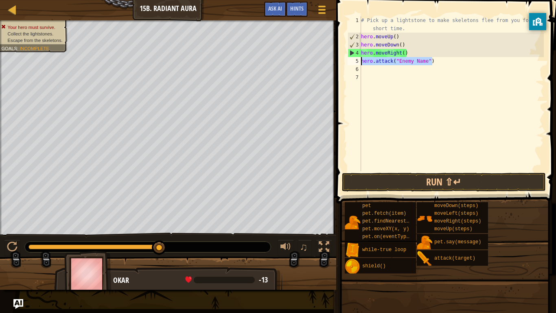
drag, startPoint x: 446, startPoint y: 59, endPoint x: 348, endPoint y: 63, distance: 98.6
click at [348, 63] on div "hero.attack("Enemy Name") 1 2 3 4 5 6 7 # Pick up a lightstone to make skeleton…" at bounding box center [445, 93] width 198 height 155
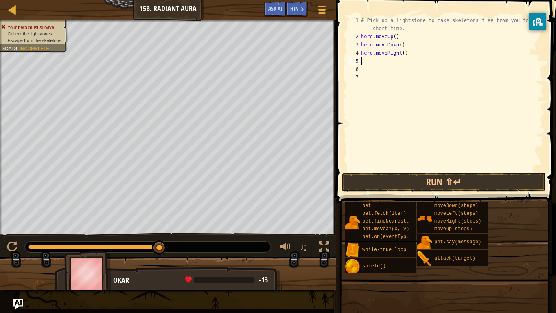
type textarea "h"
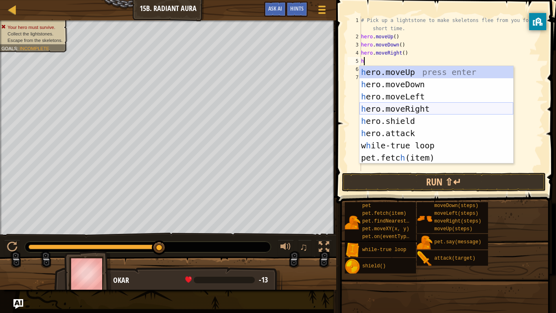
click at [408, 112] on div "h ero.moveUp press enter h ero.moveDown press enter h ero.moveLeft press enter …" at bounding box center [436, 127] width 154 height 122
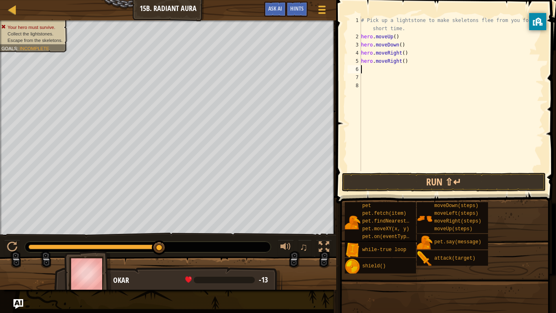
click at [401, 36] on div "# Pick up a lightstone to make skeletons flee from you for a short time. hero .…" at bounding box center [451, 105] width 184 height 179
type textarea "hero.moveUp()"
click at [429, 28] on div "# Pick up a lightstone to make skeletons flee from you for a short time. hero .…" at bounding box center [451, 105] width 184 height 179
type textarea "# Pick up a lightstone to make skeletons flee from you for a short time."
type textarea "w"
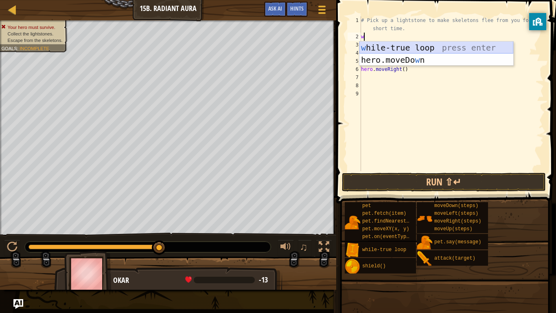
click at [431, 46] on div "w [PERSON_NAME]-true loop press enter hero.moveDo w n press enter" at bounding box center [436, 66] width 154 height 49
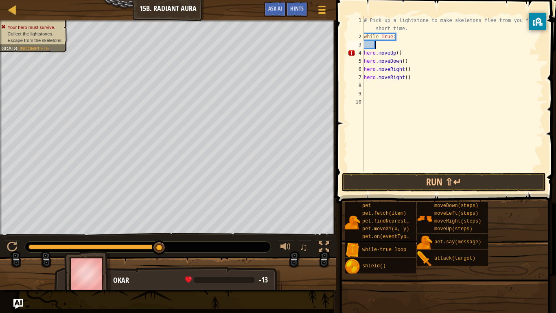
type textarea "h"
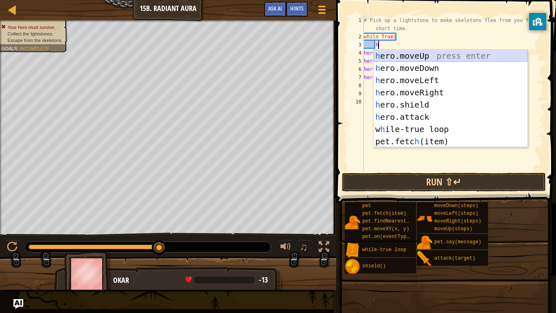
click at [415, 55] on div "h ero.moveUp press enter h ero.moveDown press enter h ero.moveLeft press enter …" at bounding box center [451, 111] width 154 height 122
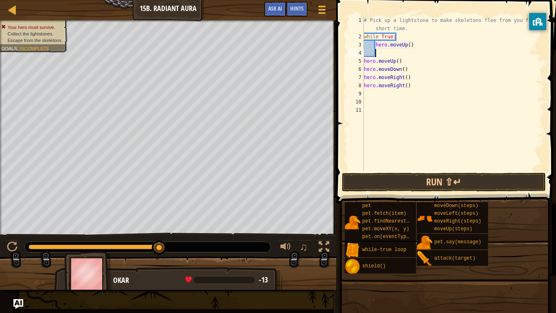
type textarea "h"
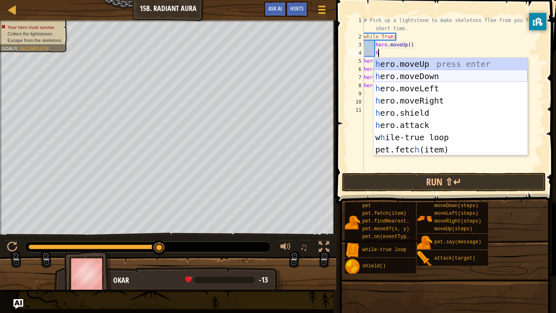
click at [410, 74] on div "h ero.moveUp press enter h ero.moveDown press enter h ero.moveLeft press enter …" at bounding box center [451, 119] width 154 height 122
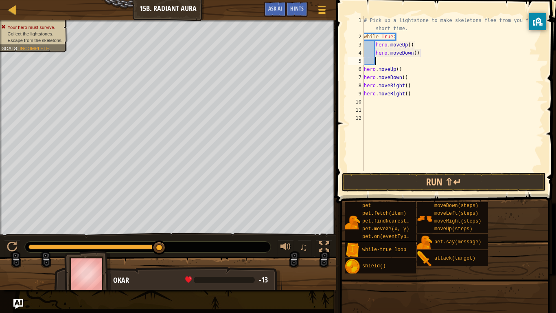
scroll to position [4, 1]
type textarea "h"
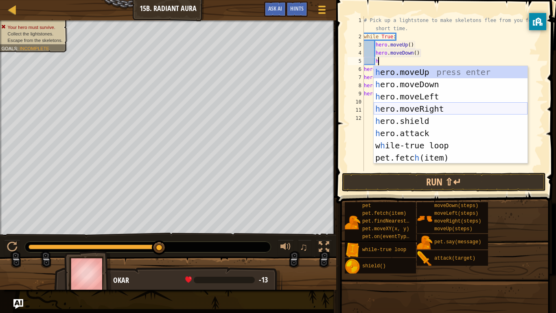
click at [419, 105] on div "h ero.moveUp press enter h ero.moveDown press enter h ero.moveLeft press enter …" at bounding box center [451, 127] width 154 height 122
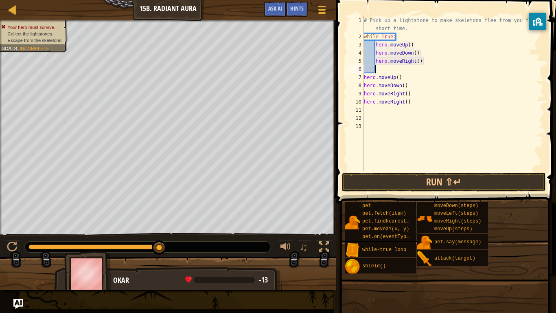
type textarea "h"
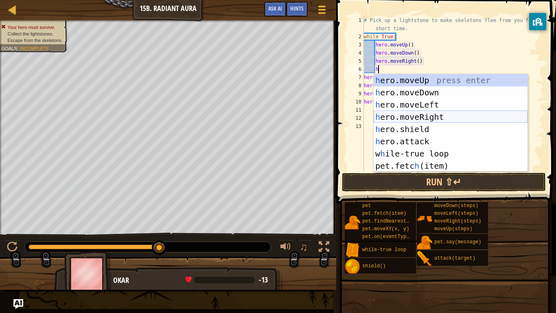
click at [416, 116] on div "h ero.moveUp press enter h ero.moveDown press enter h ero.moveLeft press enter …" at bounding box center [451, 135] width 154 height 122
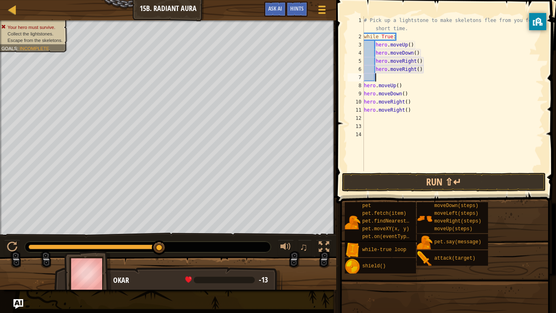
scroll to position [4, 1]
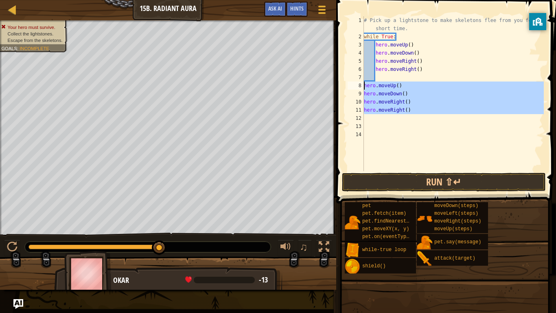
drag, startPoint x: 422, startPoint y: 114, endPoint x: 363, endPoint y: 86, distance: 65.9
click at [363, 86] on div "1 2 3 4 5 6 7 8 9 10 11 12 13 14 # Pick up a lightstone to make skeletons flee …" at bounding box center [445, 93] width 198 height 155
type textarea "hero.moveUp() hero.moveDown()"
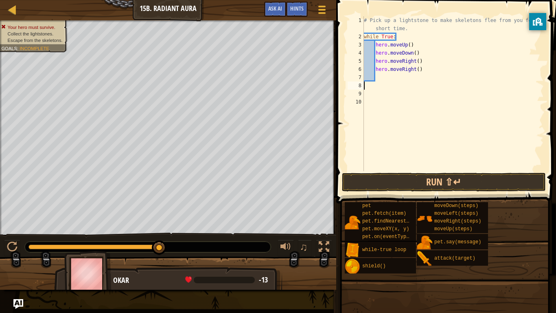
scroll to position [4, 0]
click at [378, 75] on div "# Pick up a lightstone to make skeletons flee from you for a short time. while …" at bounding box center [453, 105] width 182 height 179
click at [406, 176] on button "Run ⇧↵" at bounding box center [444, 182] width 204 height 19
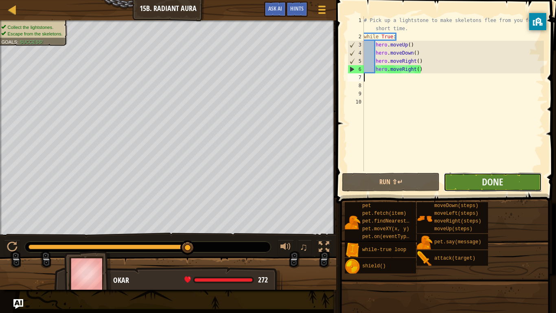
click at [487, 174] on button "Done" at bounding box center [493, 182] width 98 height 19
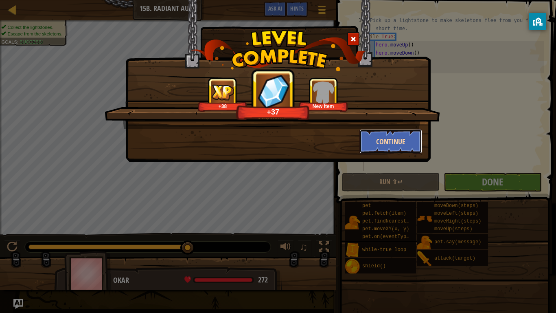
click at [393, 147] on button "Continue" at bounding box center [390, 141] width 63 height 24
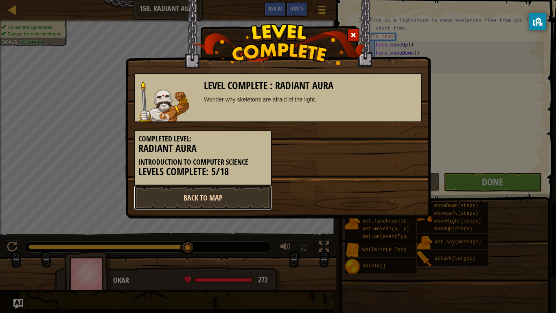
click at [166, 195] on link "Back to Map" at bounding box center [203, 197] width 138 height 24
